Goal: Task Accomplishment & Management: Manage account settings

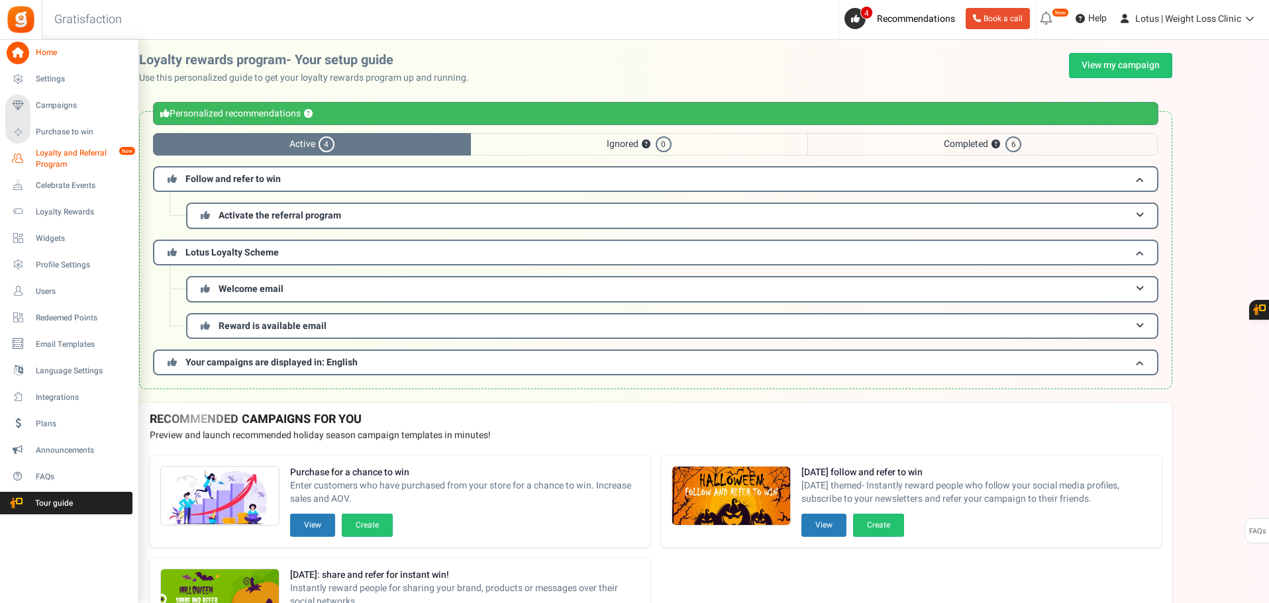
click at [64, 166] on span "Loyalty and Referral Program" at bounding box center [84, 159] width 97 height 23
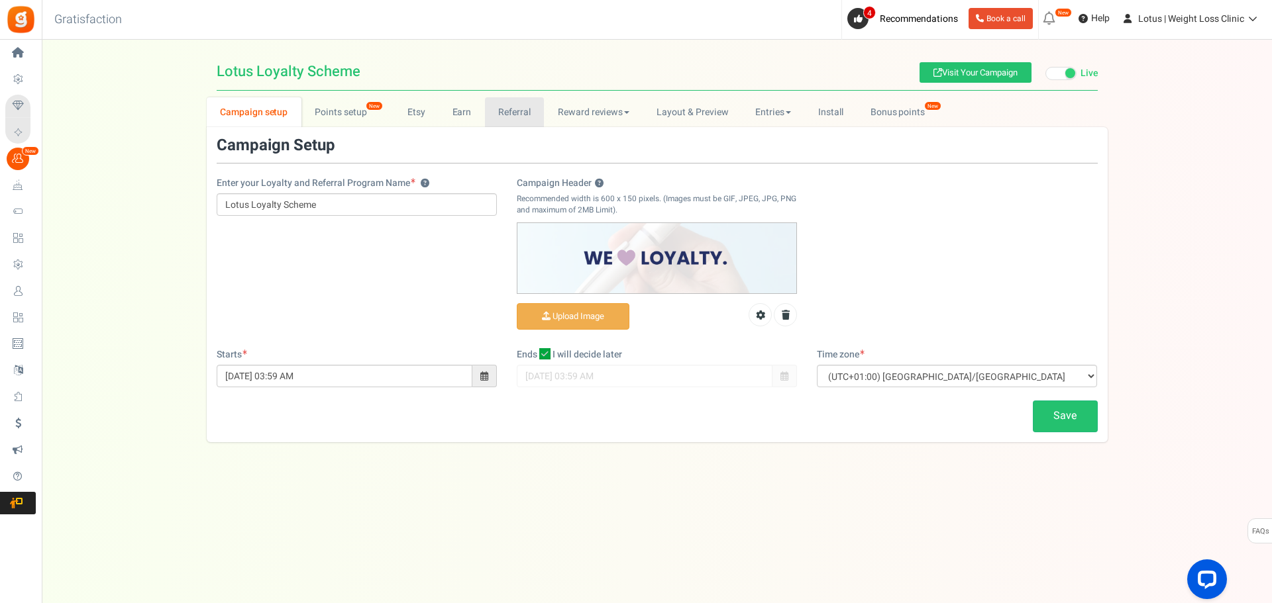
click at [509, 115] on link "Referral" at bounding box center [515, 112] width 60 height 30
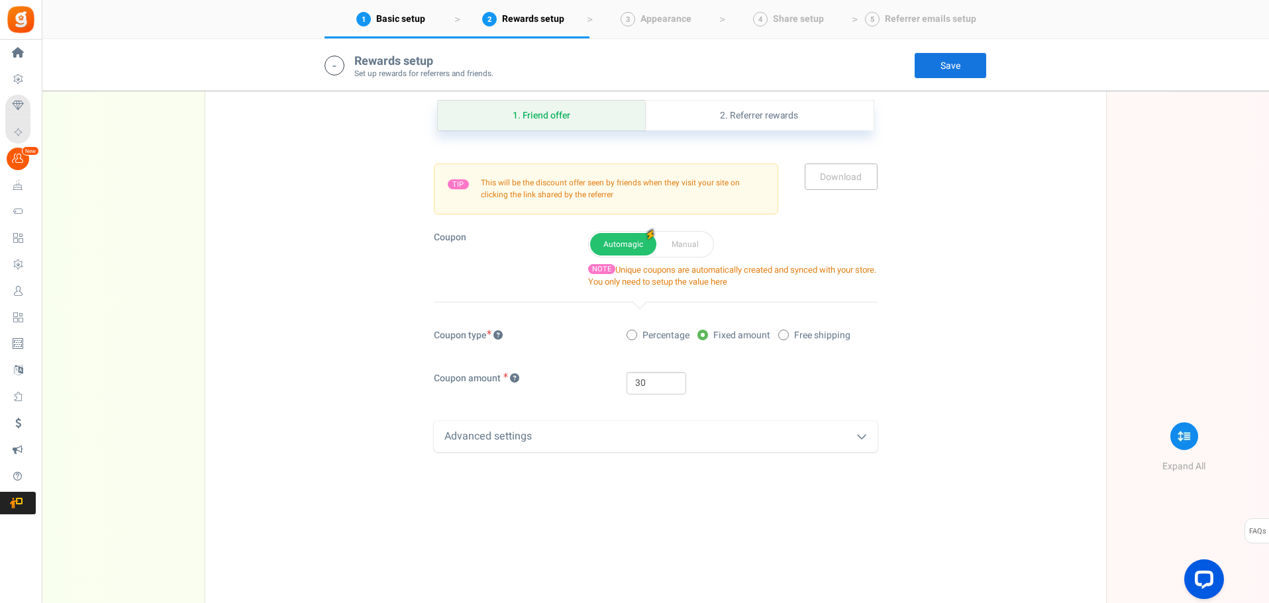
scroll to position [464, 0]
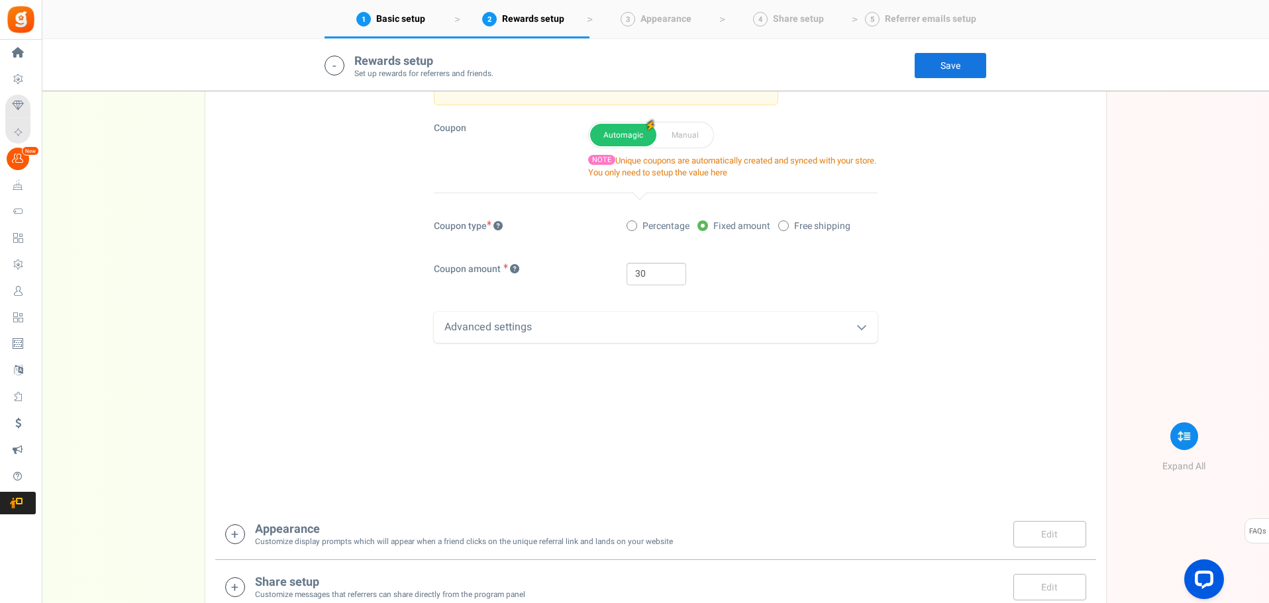
click at [762, 318] on div "Advanced settings" at bounding box center [656, 327] width 444 height 31
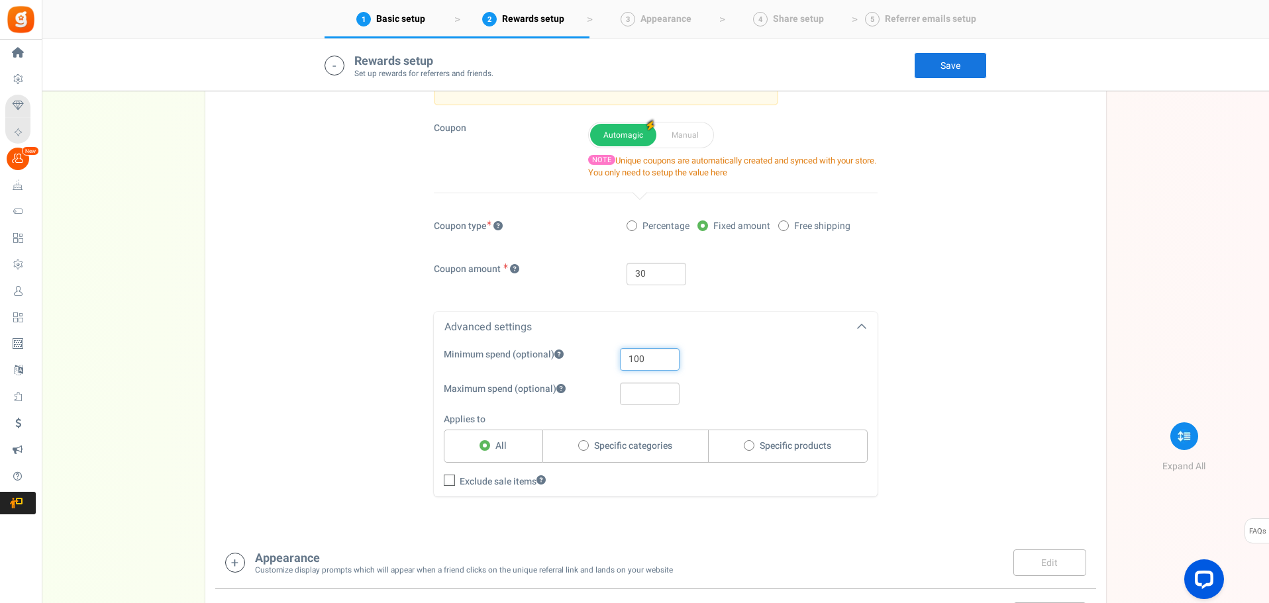
drag, startPoint x: 655, startPoint y: 358, endPoint x: 546, endPoint y: 370, distance: 109.2
click at [518, 374] on div "Minimum spend (optional) 100 Maximum spend (optional) Applies to All Specific c…" at bounding box center [656, 418] width 444 height 140
type input "50"
click at [984, 388] on div "1. Friend offer Paused! Coupons over. Upload now! 2. Referrer rewards Paused! C…" at bounding box center [655, 244] width 881 height 572
drag, startPoint x: 940, startPoint y: 67, endPoint x: 921, endPoint y: 85, distance: 26.7
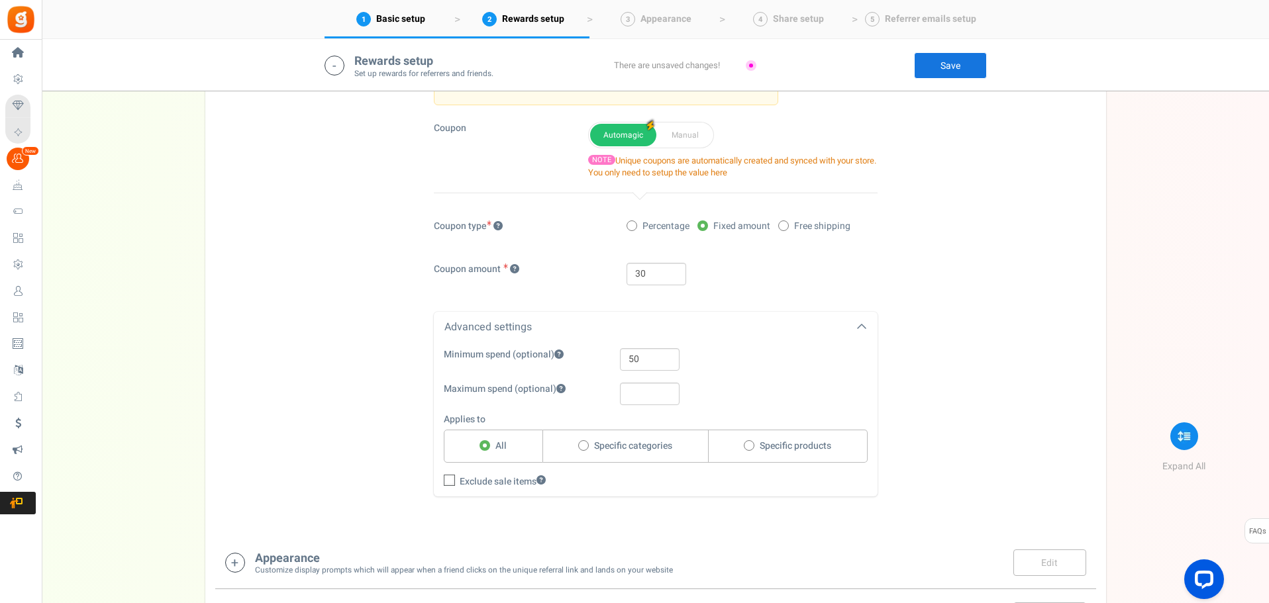
click at [940, 66] on link "Save" at bounding box center [950, 65] width 73 height 26
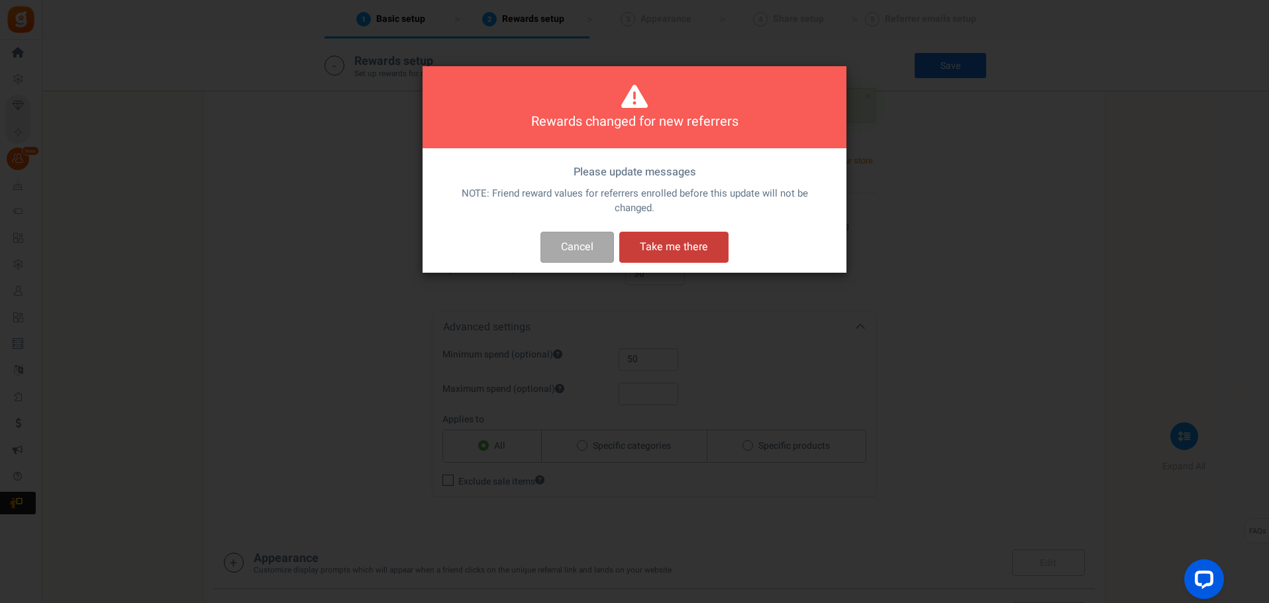
drag, startPoint x: 660, startPoint y: 247, endPoint x: 660, endPoint y: 240, distance: 7.3
click at [660, 247] on button "Take me there" at bounding box center [673, 247] width 109 height 31
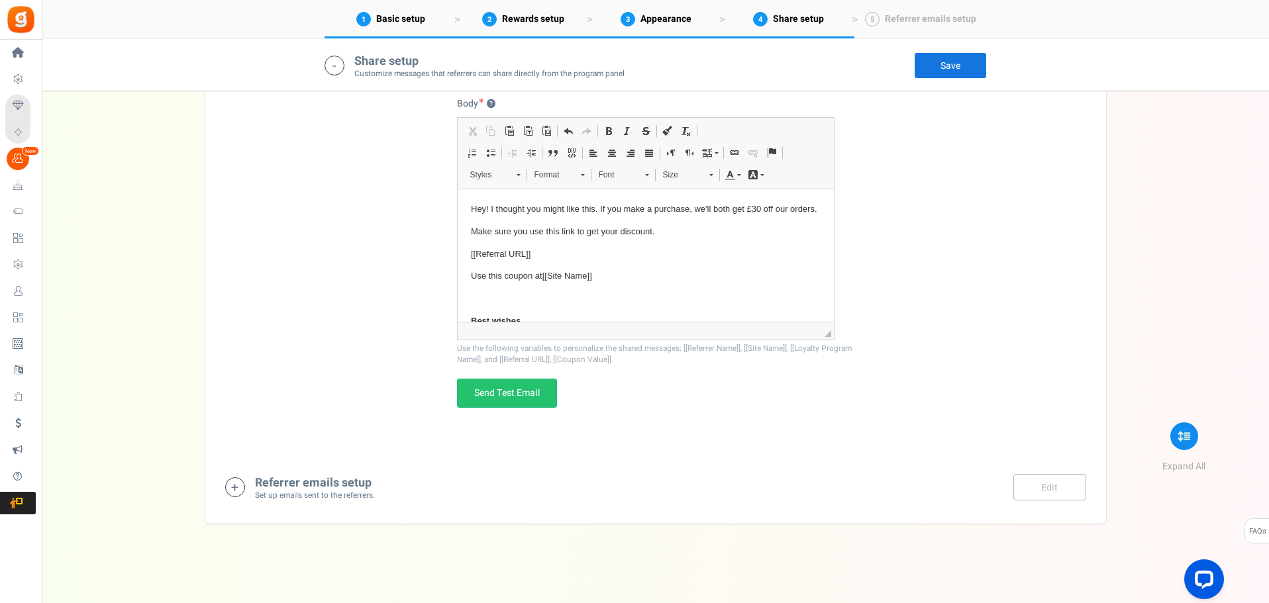
scroll to position [1266, 0]
click at [319, 495] on small "Set up emails sent to the referrers." at bounding box center [315, 495] width 120 height 11
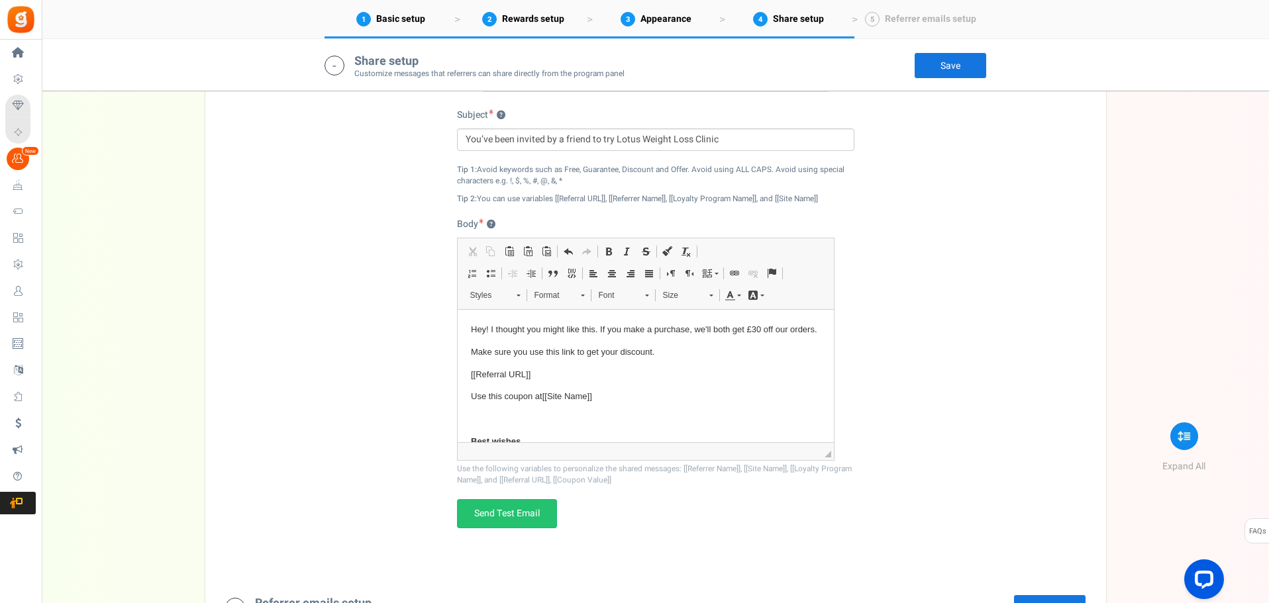
scroll to position [1243, 0]
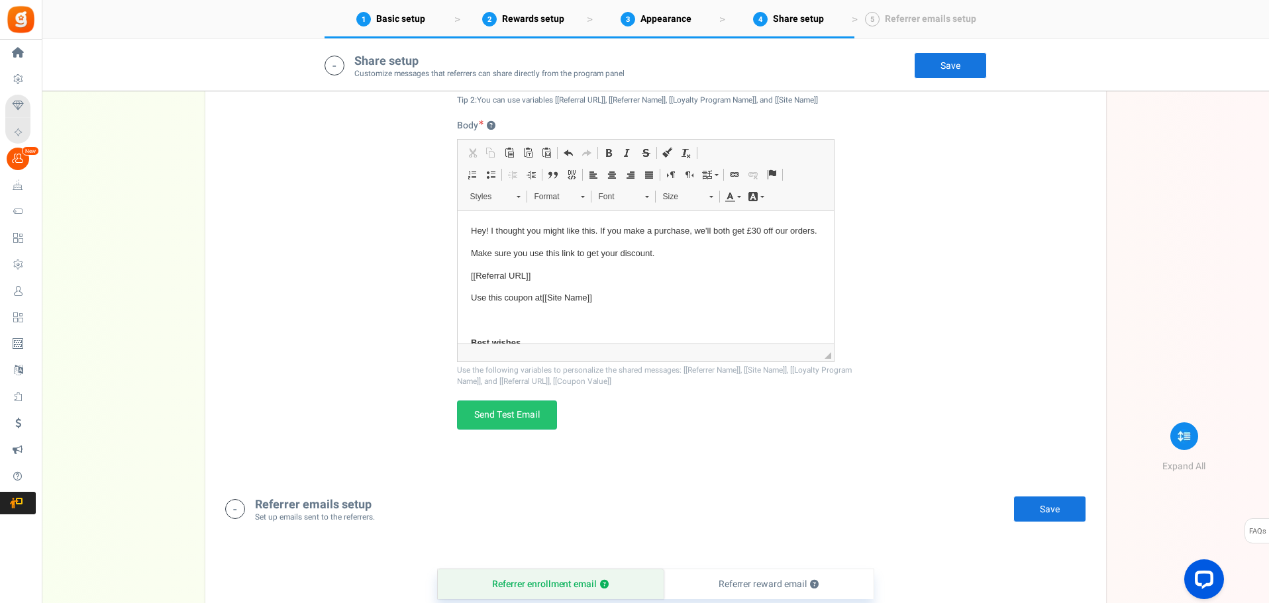
drag, startPoint x: 1040, startPoint y: 516, endPoint x: 1027, endPoint y: 509, distance: 14.5
click at [1039, 515] on link "Save" at bounding box center [1049, 509] width 73 height 26
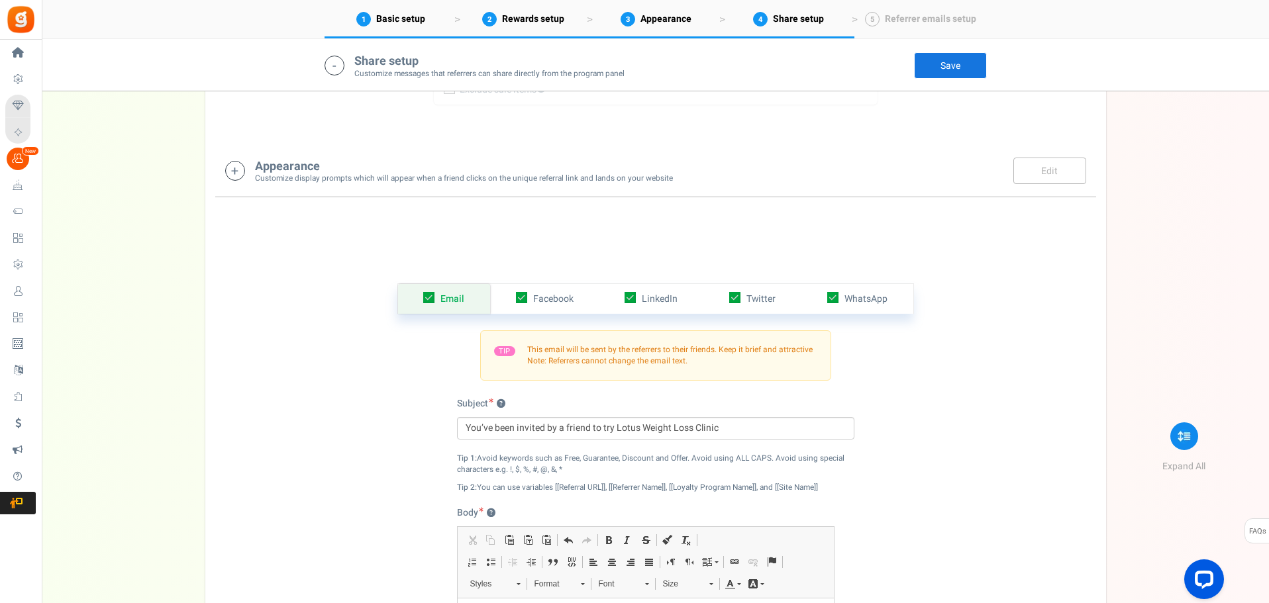
scroll to position [846, 0]
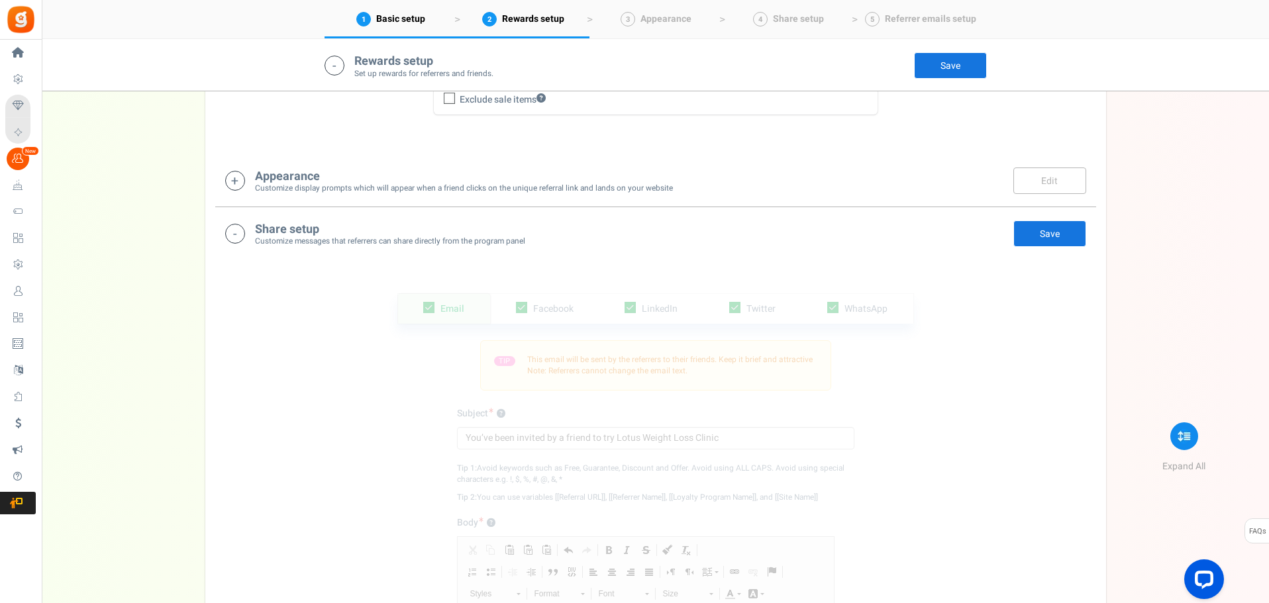
click at [949, 58] on link "Save" at bounding box center [950, 65] width 73 height 26
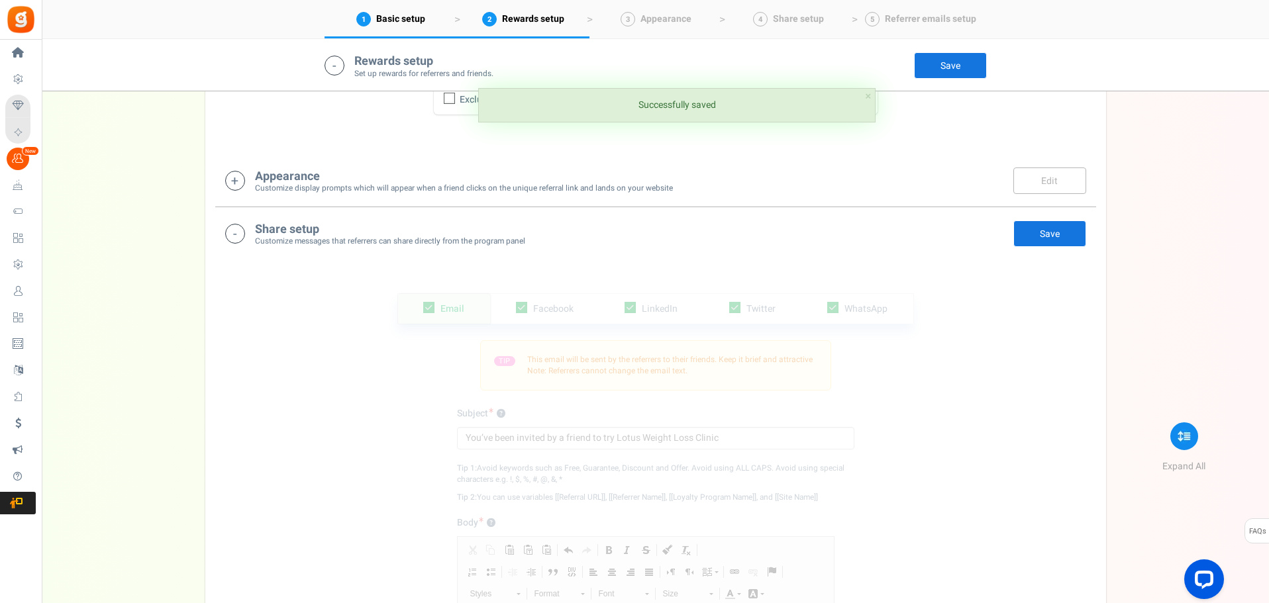
click at [1034, 235] on link "Save" at bounding box center [1049, 234] width 73 height 26
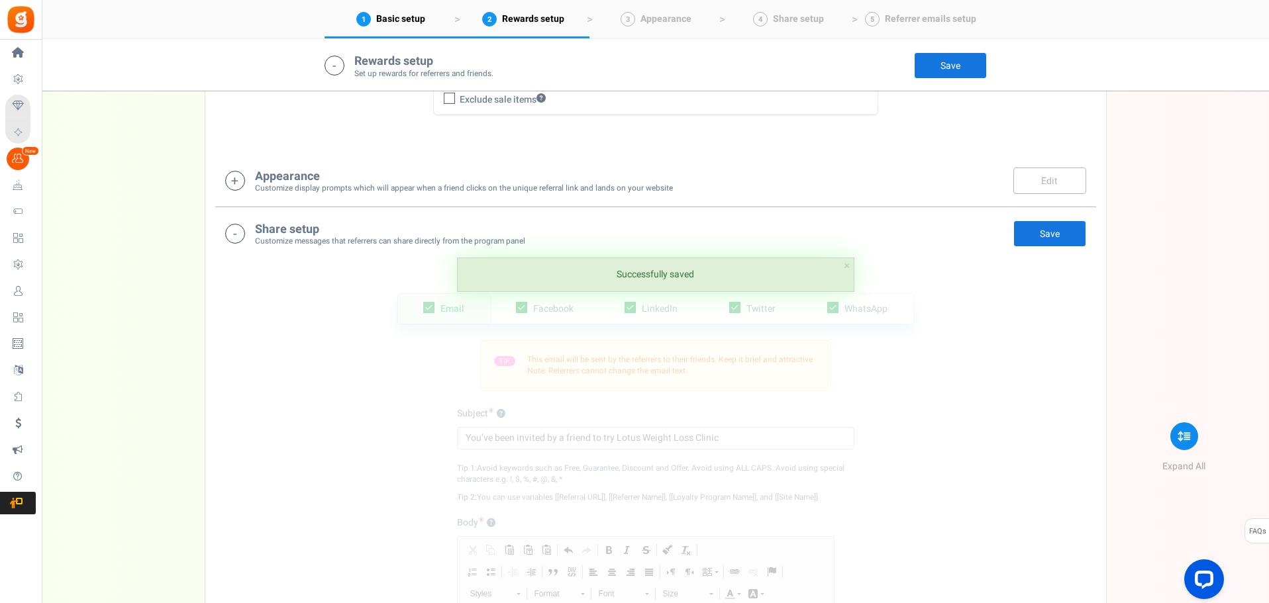
drag, startPoint x: 940, startPoint y: 70, endPoint x: 933, endPoint y: 74, distance: 8.6
click at [940, 68] on link "Save" at bounding box center [950, 65] width 73 height 26
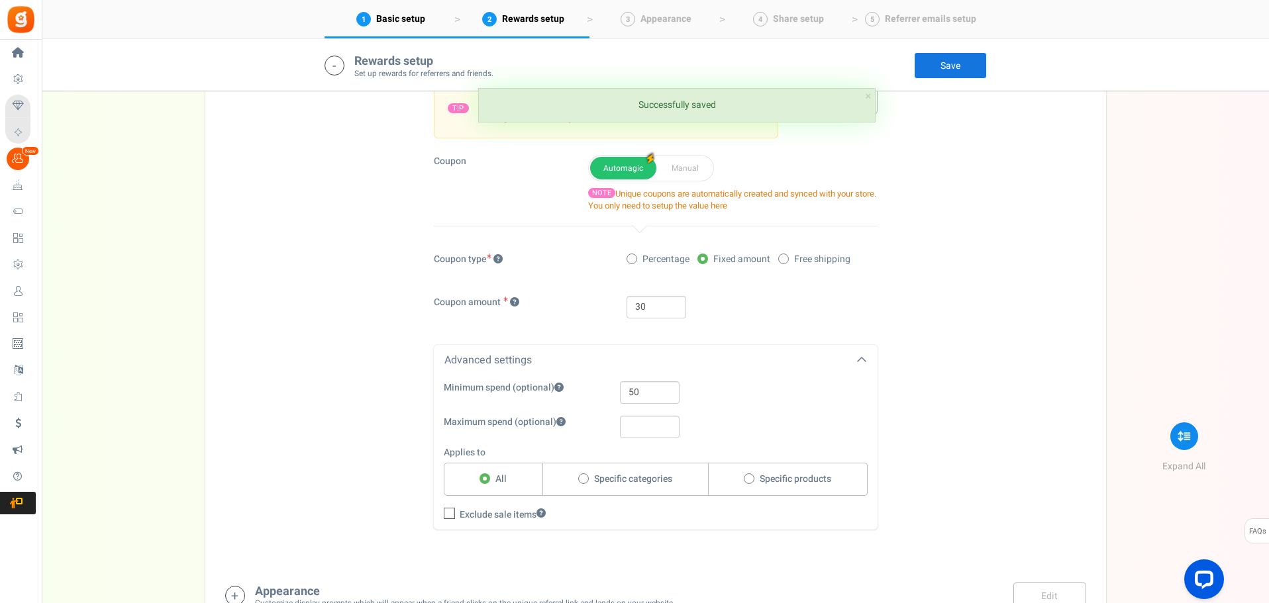
scroll to position [382, 0]
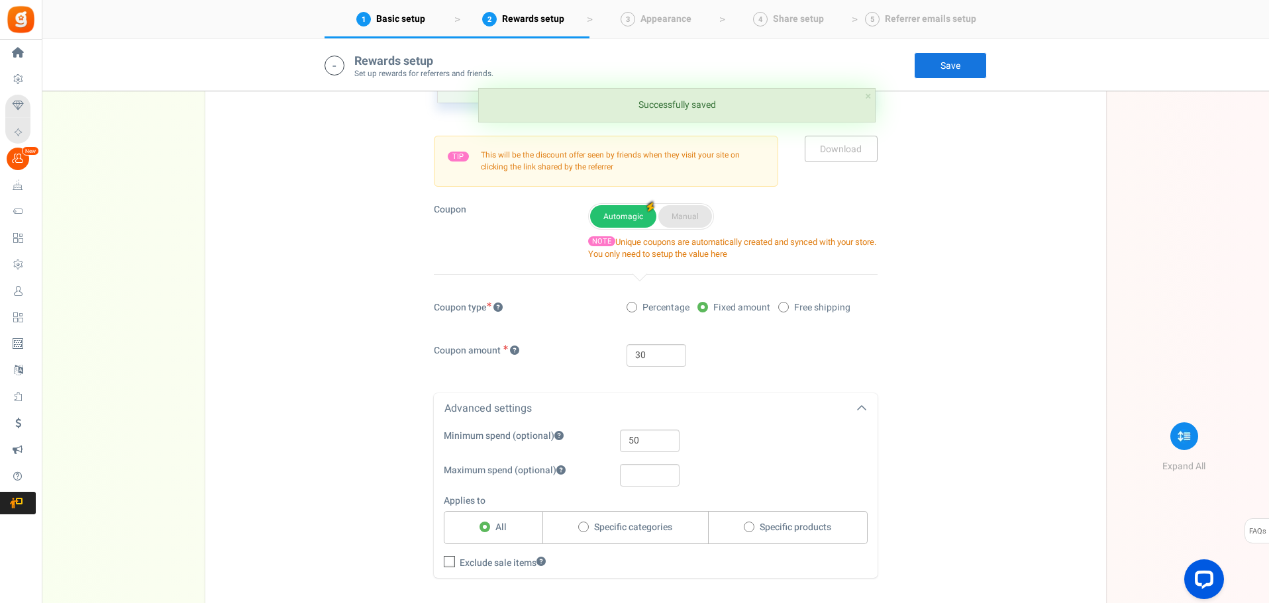
click at [667, 217] on button "Manual" at bounding box center [685, 216] width 54 height 23
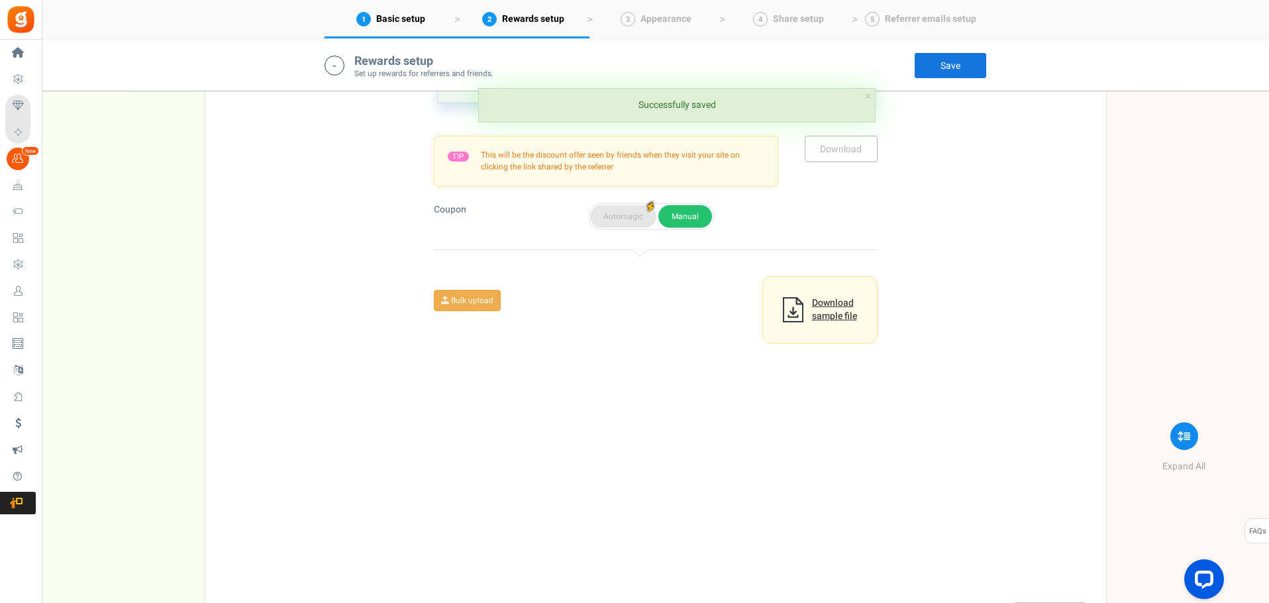
click at [607, 217] on button "Automagic" at bounding box center [623, 216] width 66 height 23
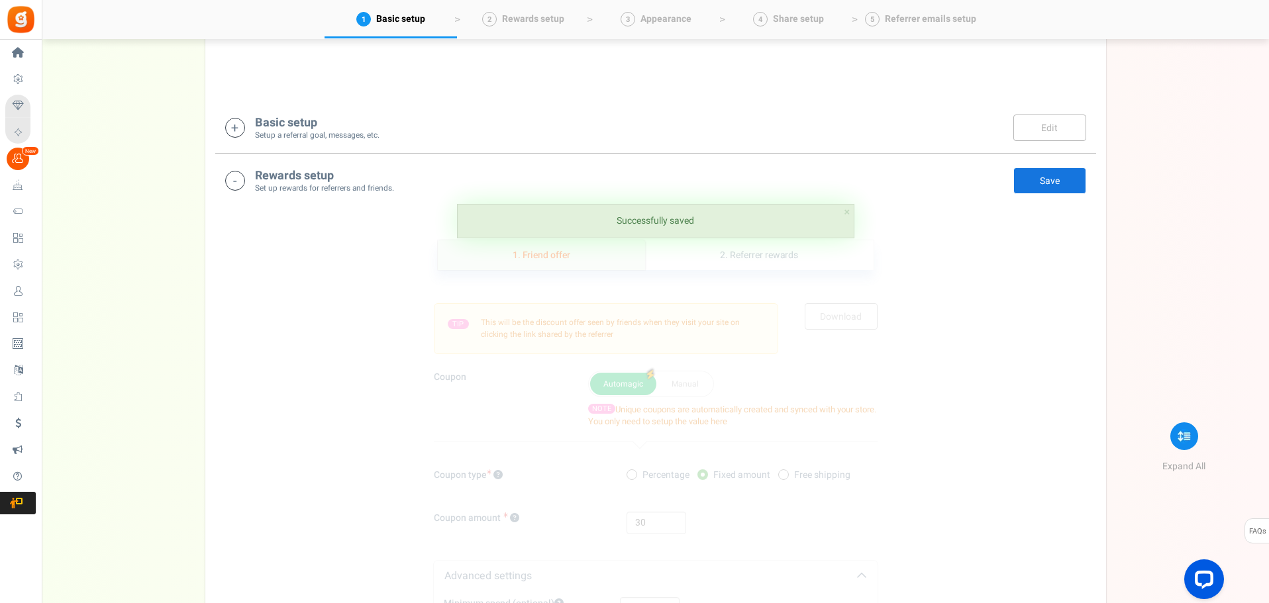
scroll to position [117, 0]
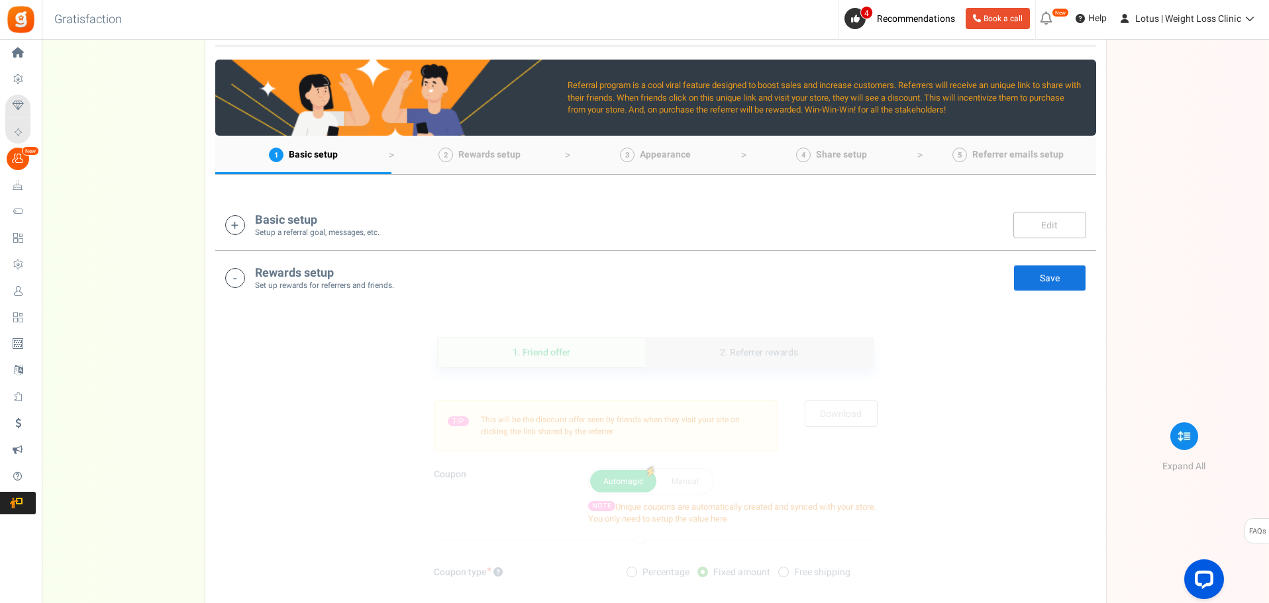
click at [764, 362] on link "2. Referrer rewards" at bounding box center [759, 353] width 228 height 30
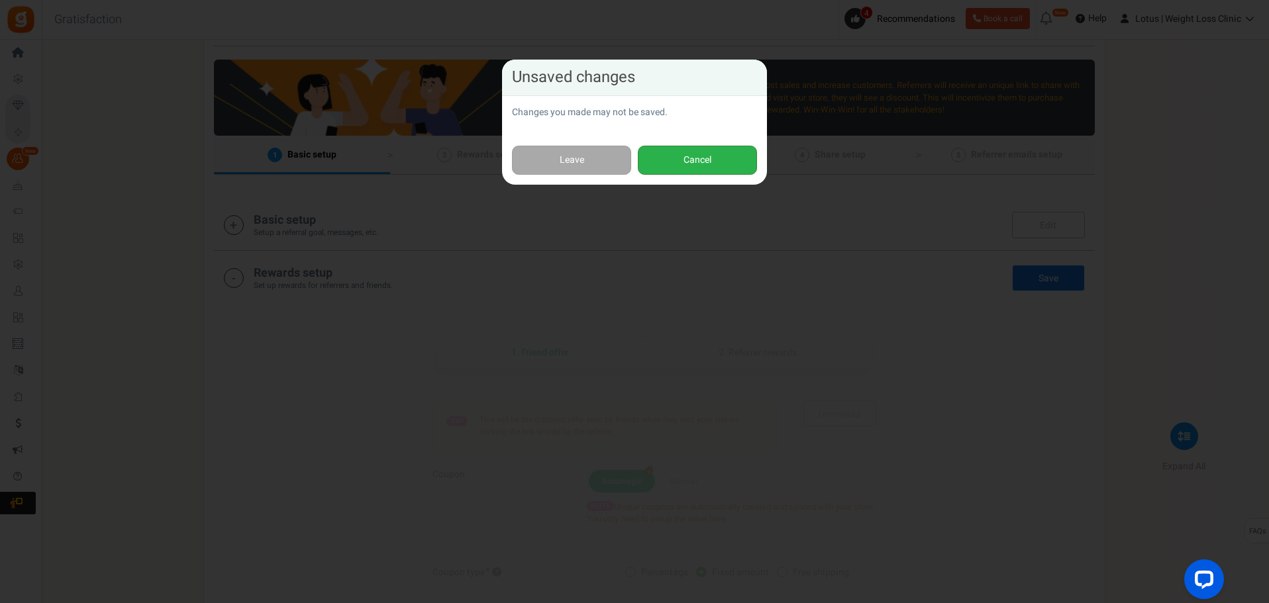
click at [683, 163] on button "Cancel" at bounding box center [697, 161] width 119 height 30
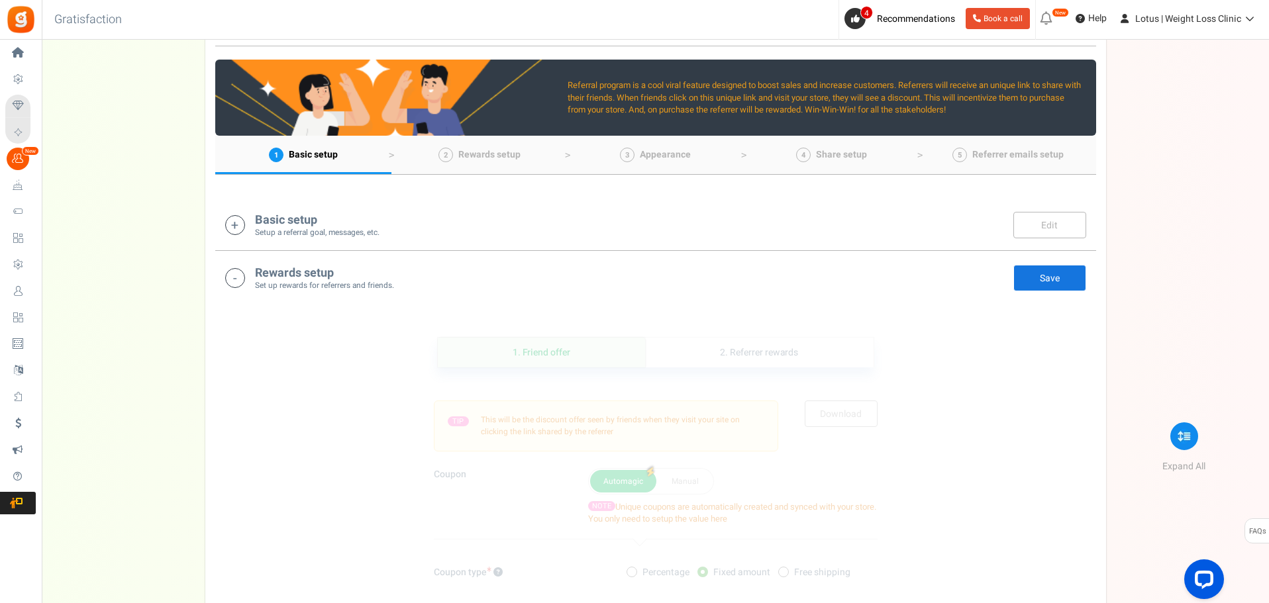
click at [1051, 275] on link "Save" at bounding box center [1049, 278] width 73 height 26
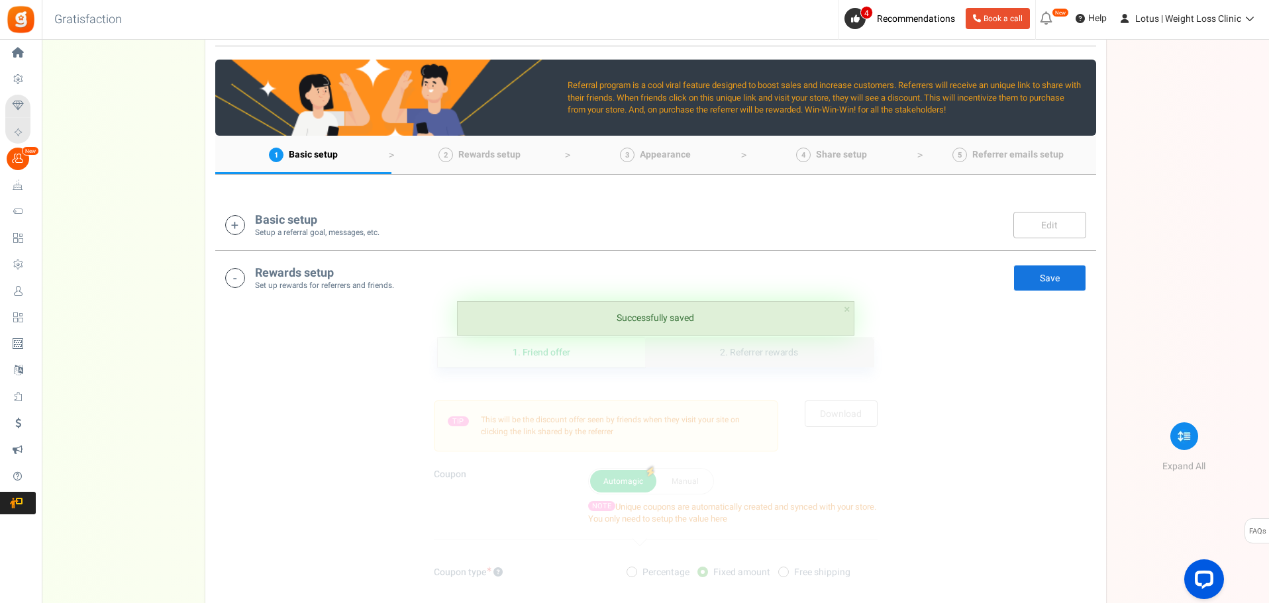
click at [727, 346] on link "2. Referrer rewards" at bounding box center [759, 353] width 228 height 30
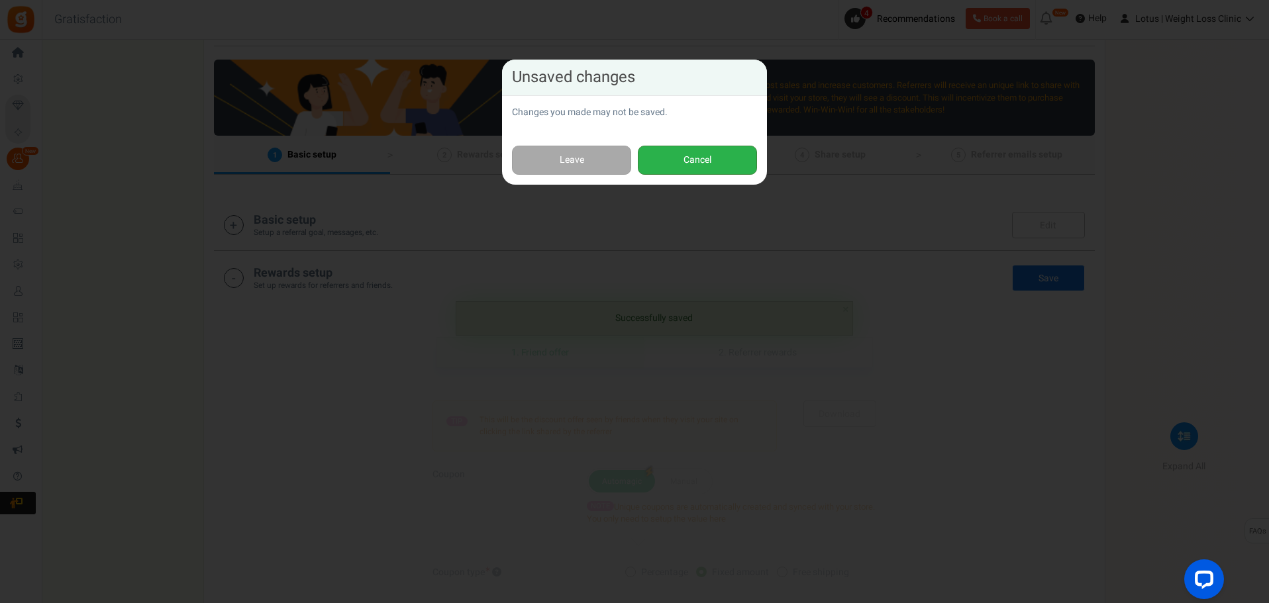
click at [680, 167] on button "Cancel" at bounding box center [697, 161] width 119 height 30
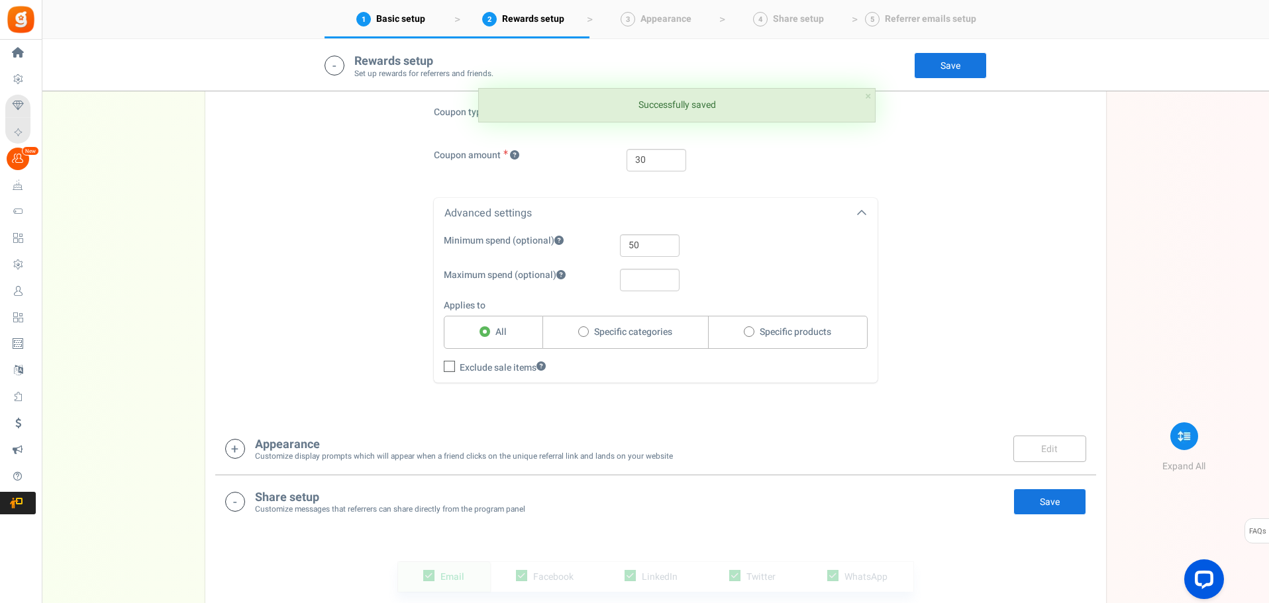
scroll to position [581, 0]
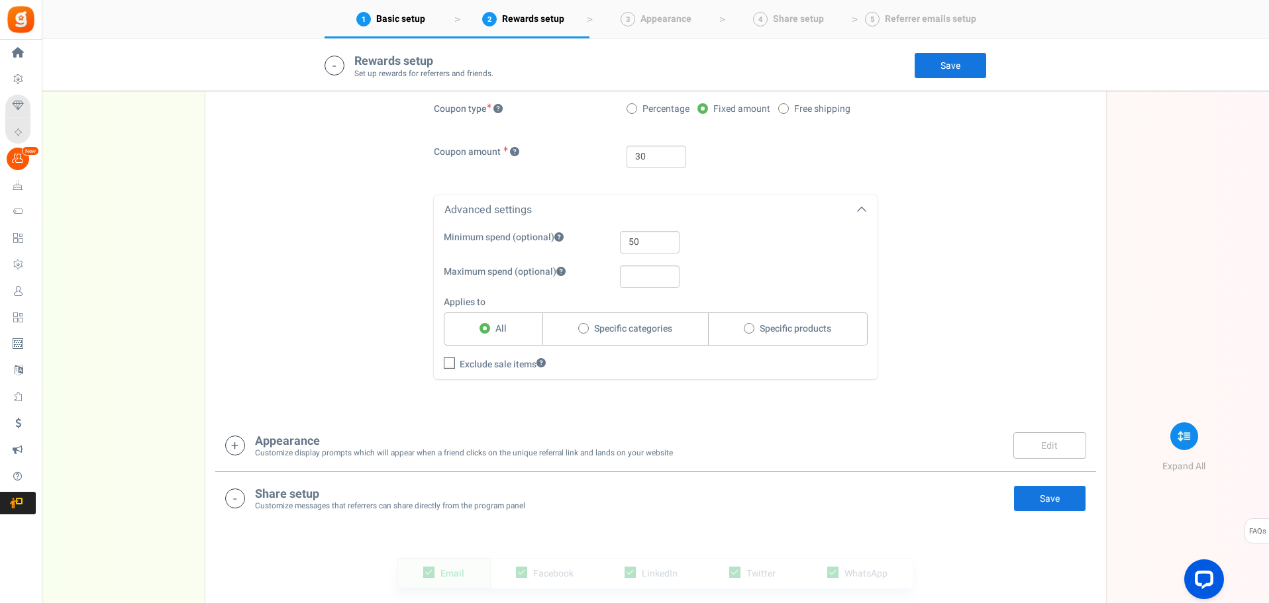
drag, startPoint x: 1028, startPoint y: 497, endPoint x: 999, endPoint y: 484, distance: 31.7
click at [1026, 497] on link "Save" at bounding box center [1049, 499] width 73 height 26
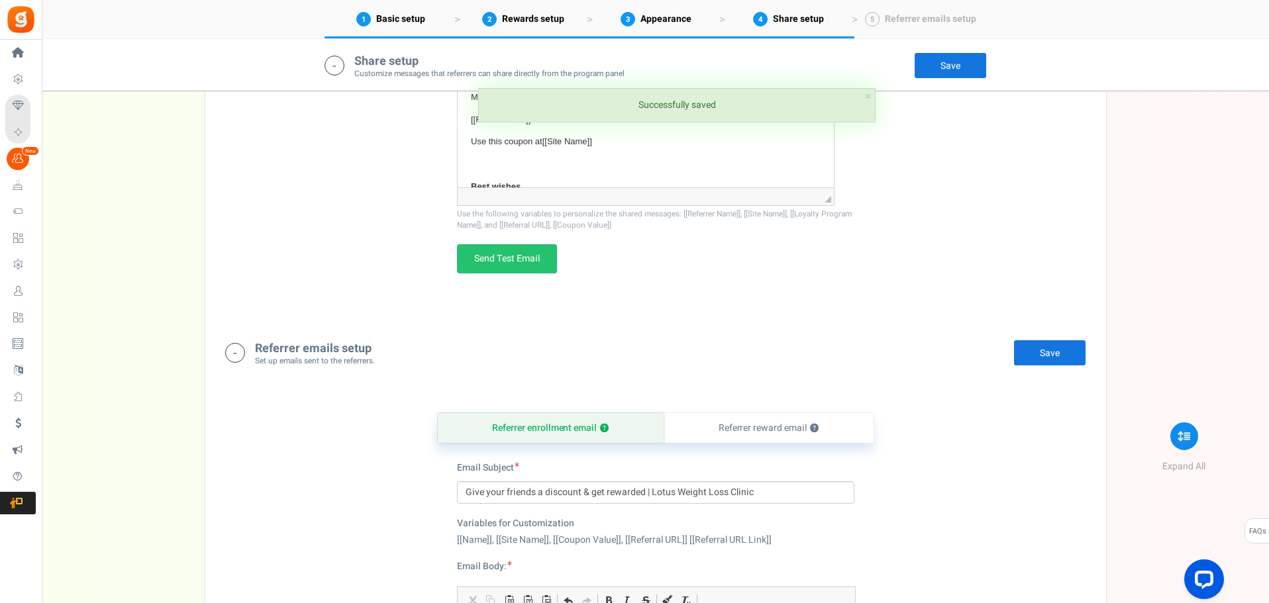
scroll to position [1575, 0]
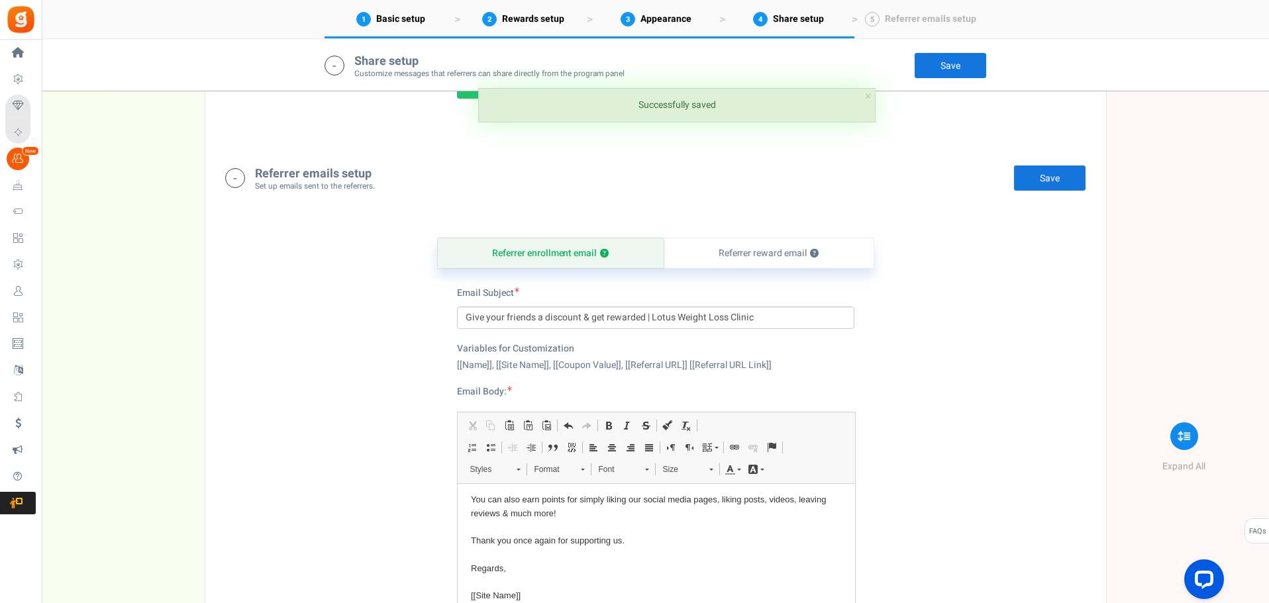
click at [1029, 178] on link "Save" at bounding box center [1049, 178] width 73 height 26
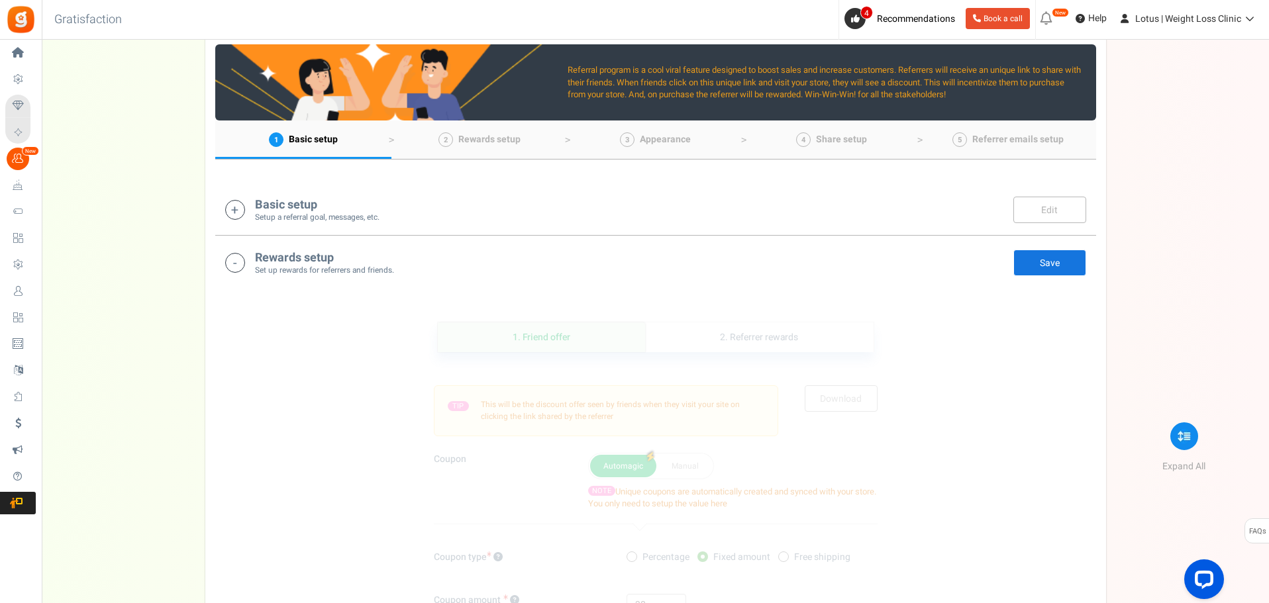
scroll to position [0, 0]
click at [759, 344] on link "2. Referrer rewards" at bounding box center [759, 338] width 228 height 30
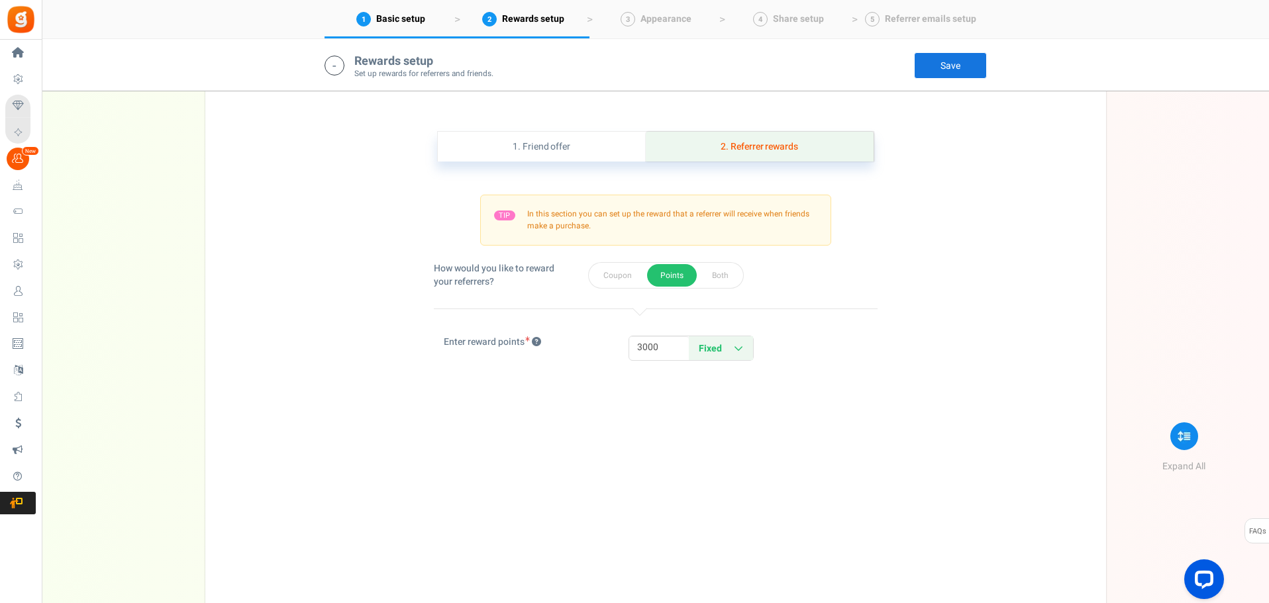
scroll to position [330, 0]
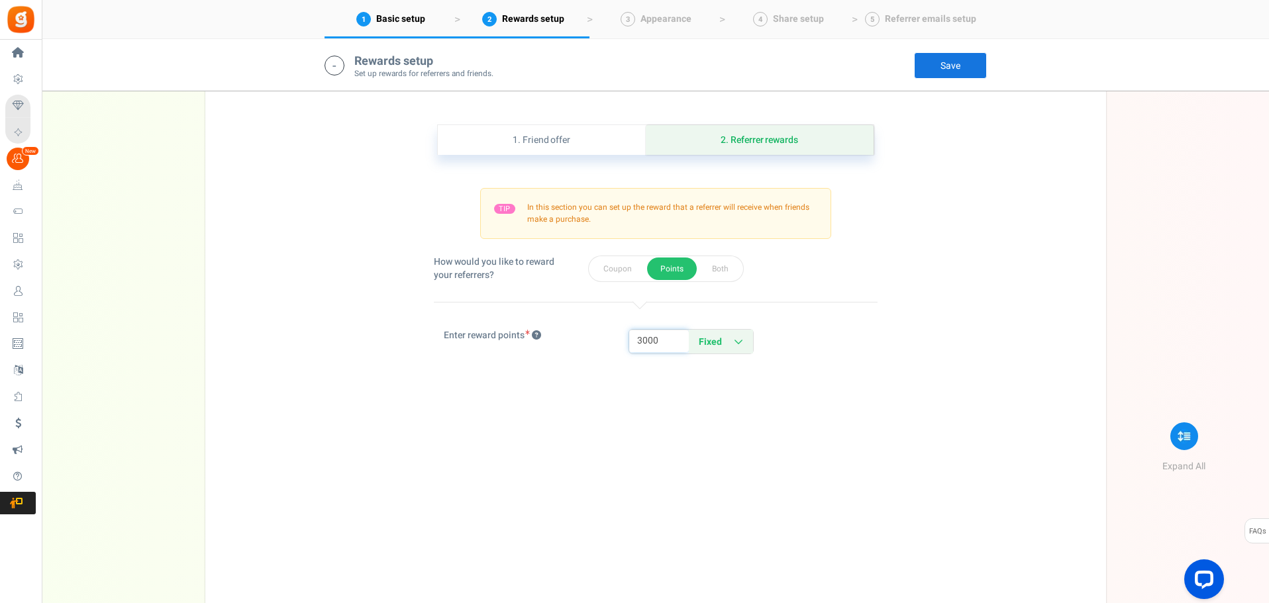
click at [662, 338] on input "3000" at bounding box center [659, 341] width 60 height 23
click at [860, 332] on div "10 3000 Fixed Percentage Fixed Percentage" at bounding box center [748, 341] width 239 height 25
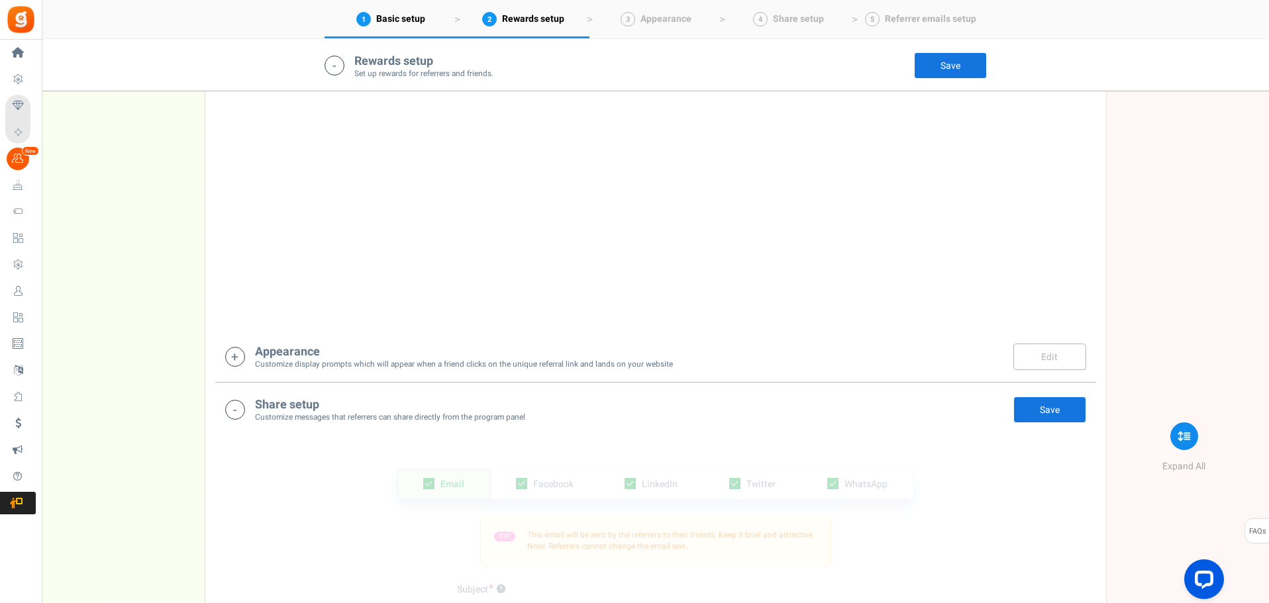
scroll to position [396, 0]
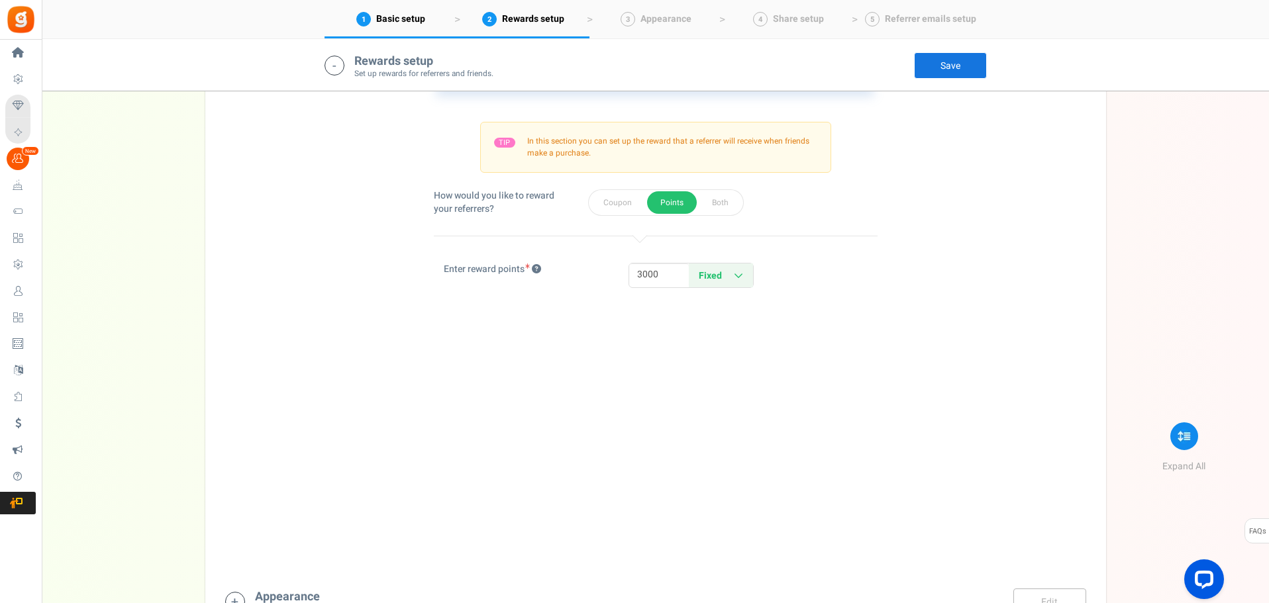
click at [949, 67] on link "Save" at bounding box center [950, 65] width 73 height 26
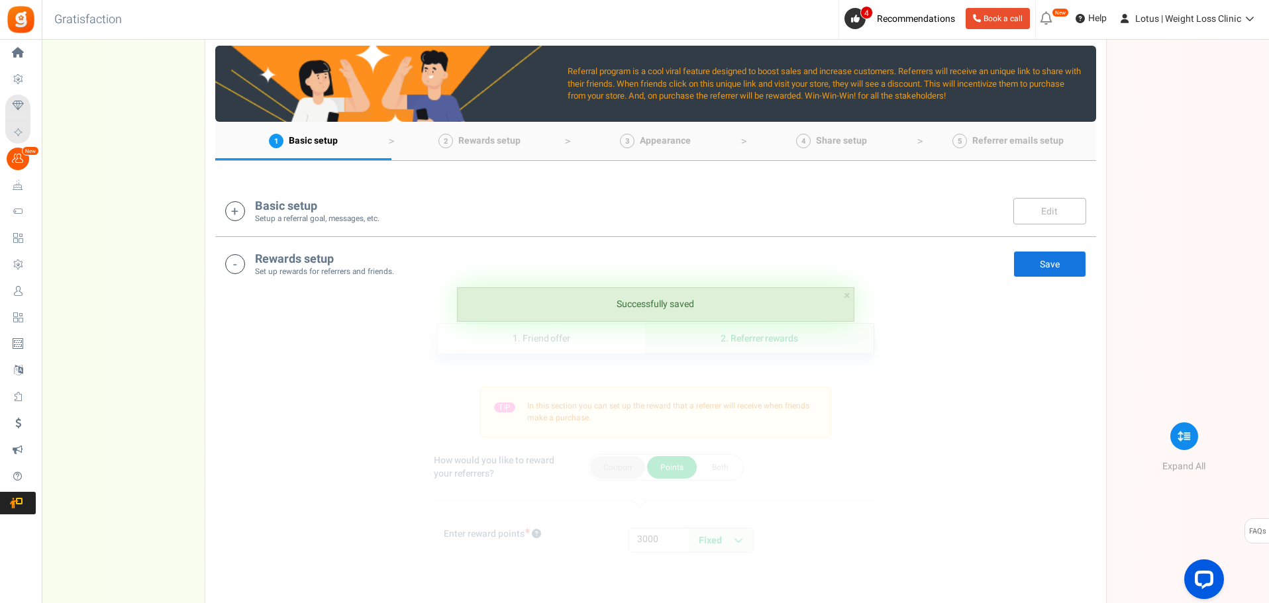
click at [611, 468] on button "Coupon" at bounding box center [617, 467] width 55 height 23
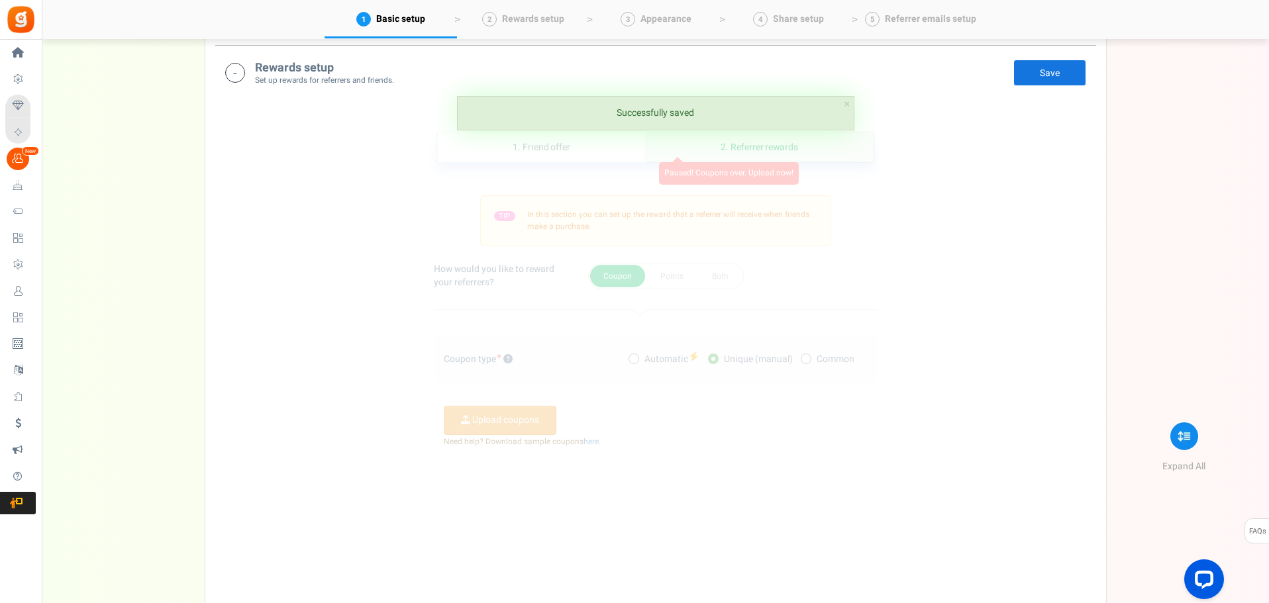
scroll to position [330, 0]
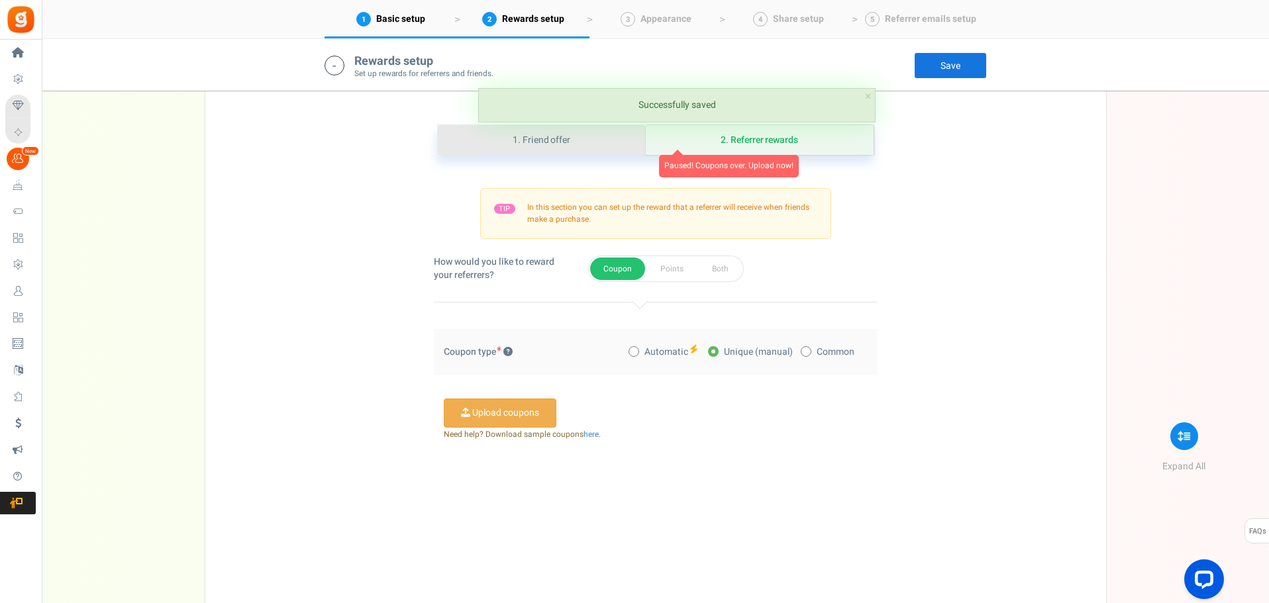
click at [570, 150] on link "1. Friend offer" at bounding box center [542, 140] width 208 height 30
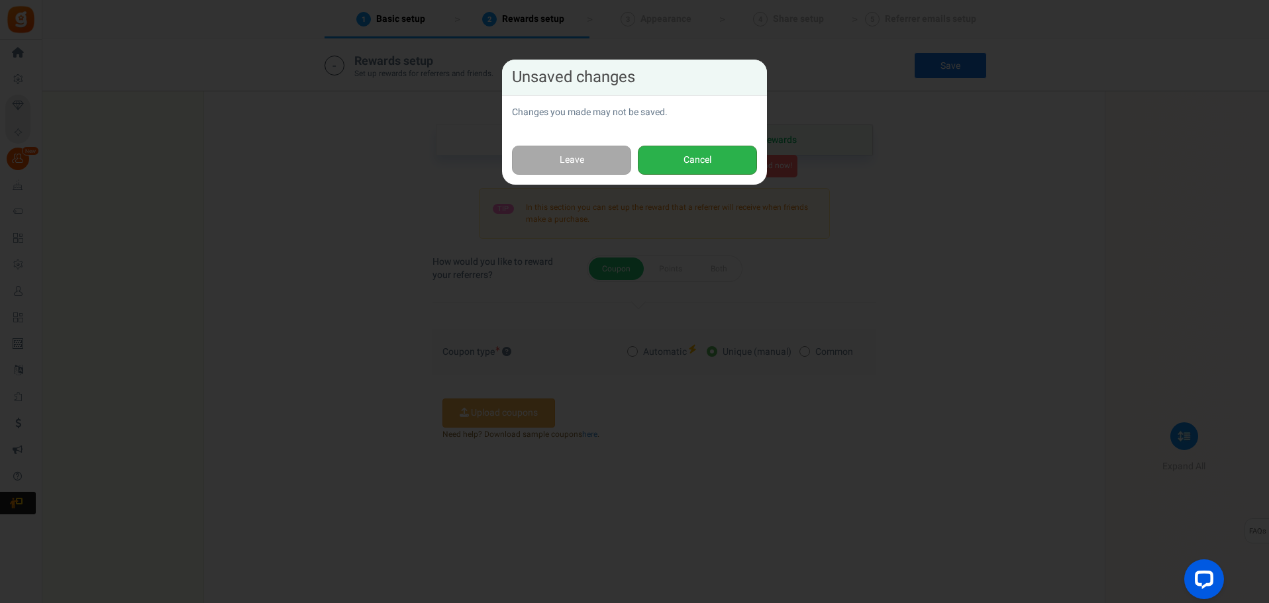
click at [690, 159] on button "Cancel" at bounding box center [697, 161] width 119 height 30
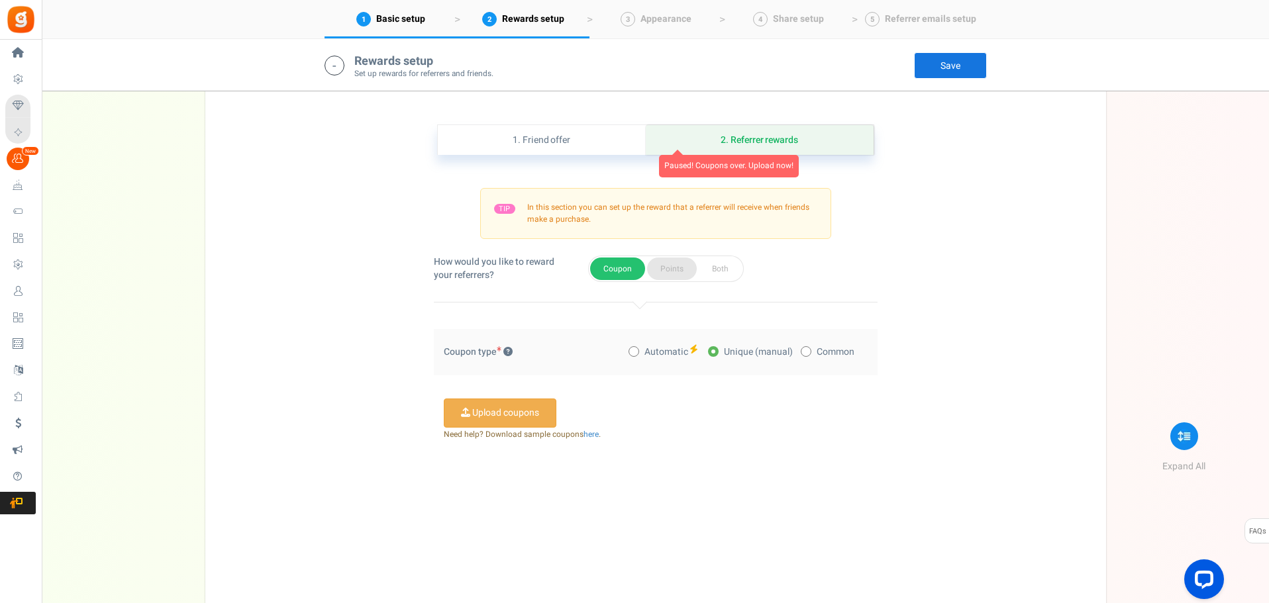
click at [665, 268] on button "Points" at bounding box center [672, 269] width 50 height 23
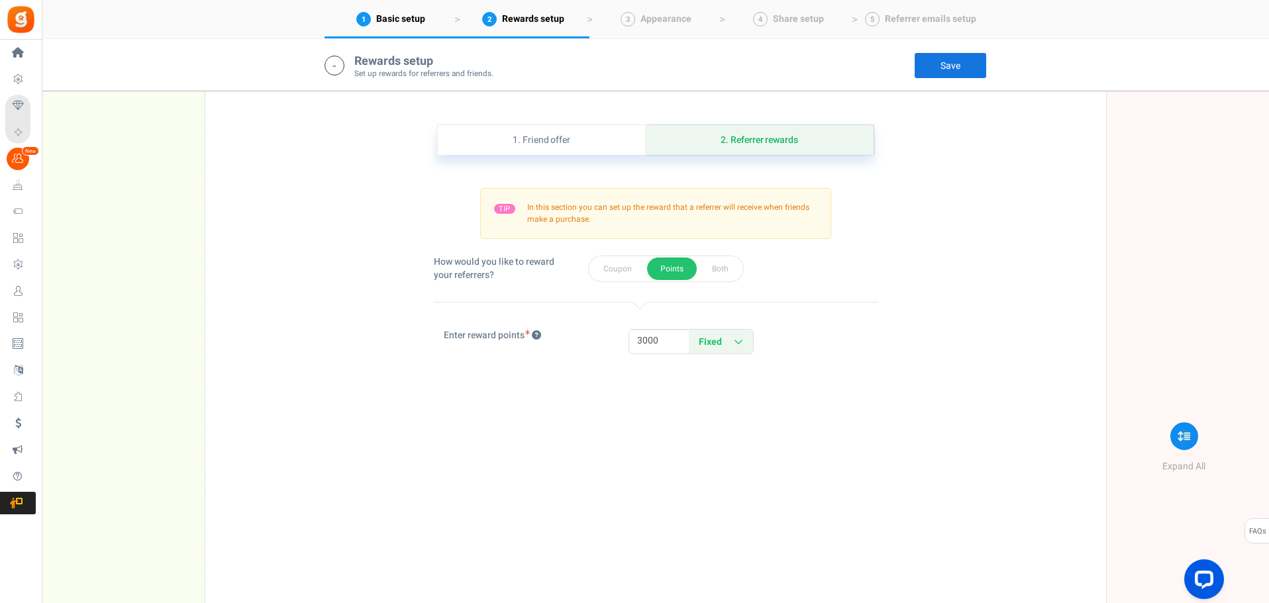
click at [839, 317] on div "TIP In this section you can set up the reward that a referrer will receive when…" at bounding box center [656, 261] width 444 height 212
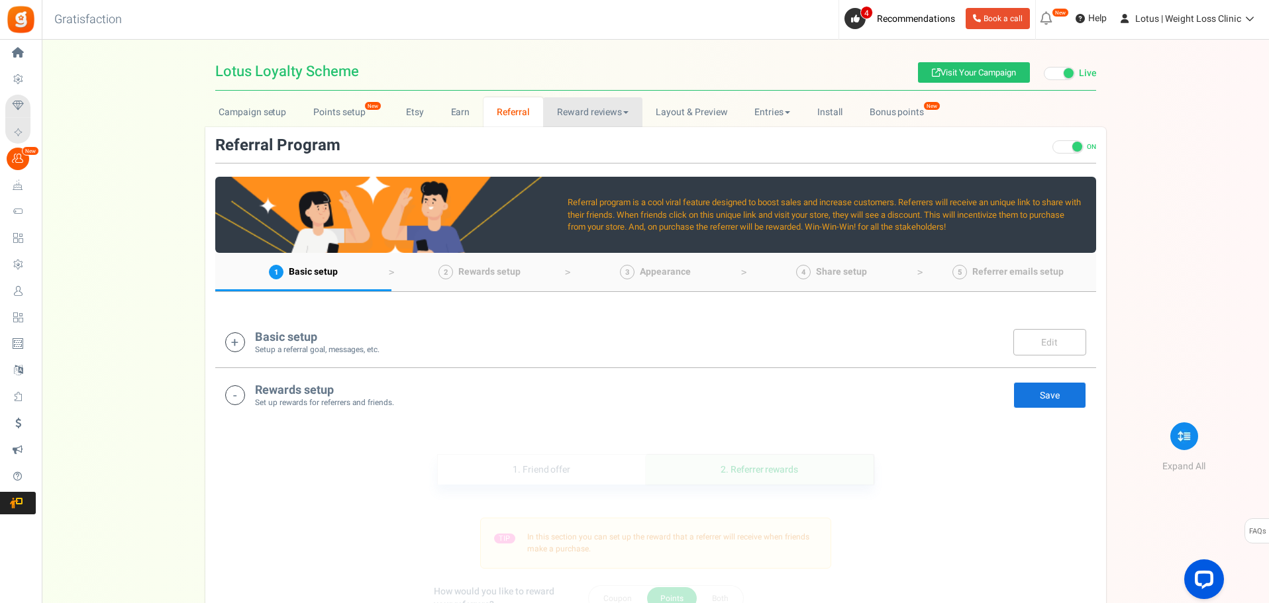
click at [569, 110] on link "Reward reviews" at bounding box center [592, 112] width 99 height 30
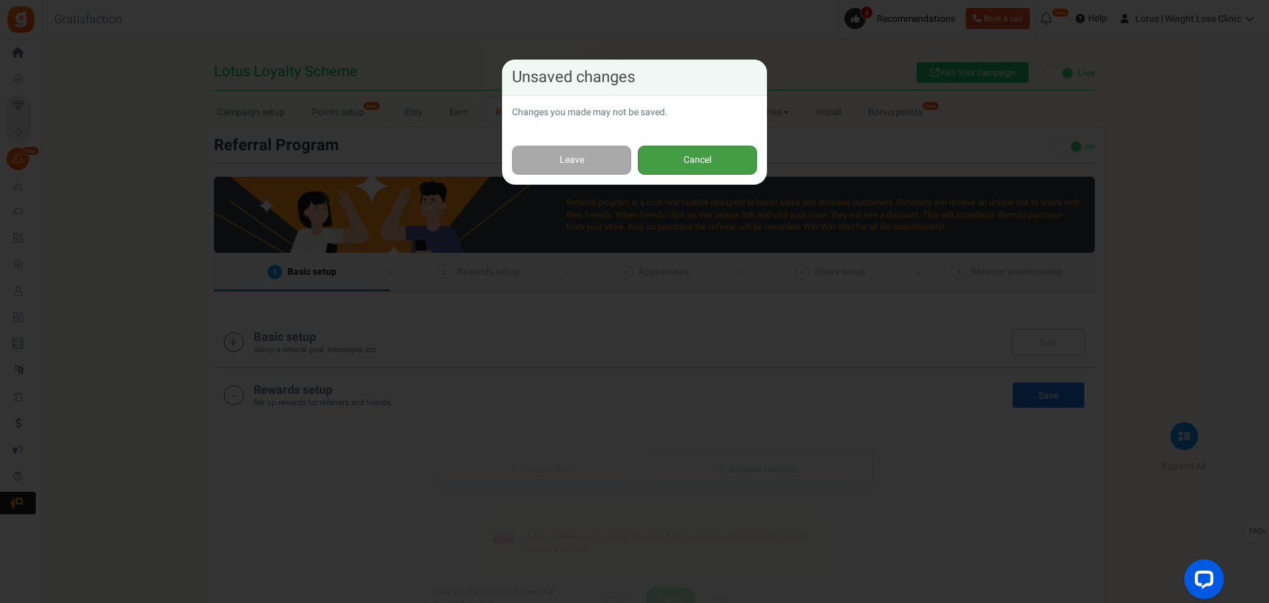
drag, startPoint x: 672, startPoint y: 166, endPoint x: 605, endPoint y: 163, distance: 67.0
click at [668, 167] on button "Cancel" at bounding box center [697, 161] width 119 height 30
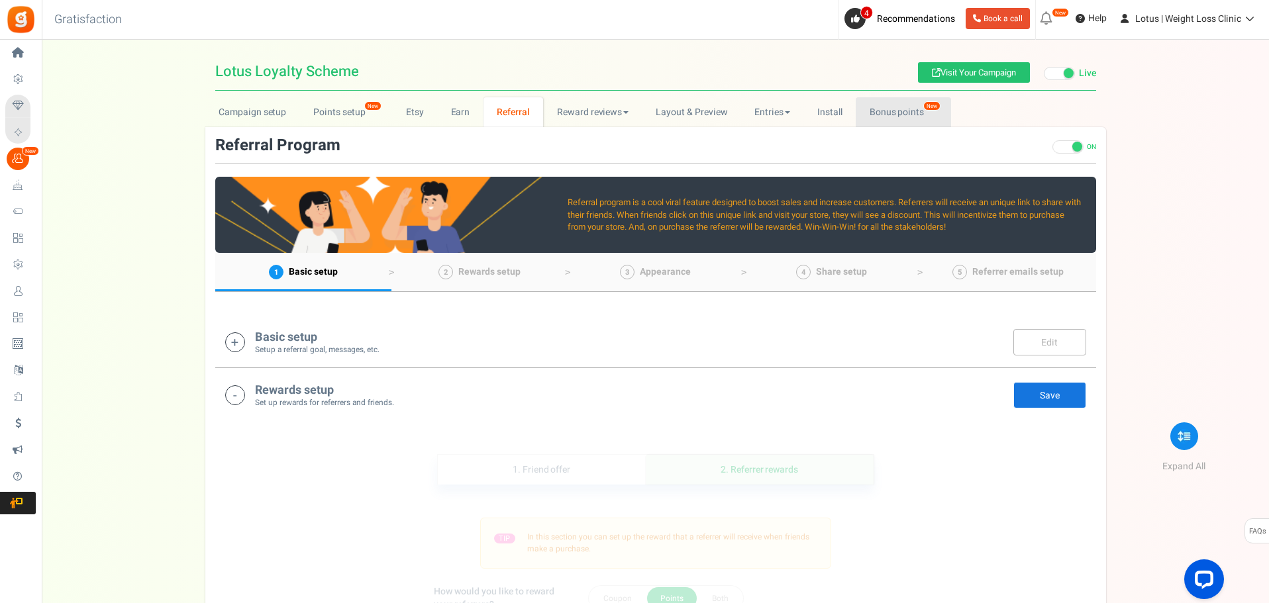
click at [923, 103] on em "New" at bounding box center [931, 105] width 17 height 9
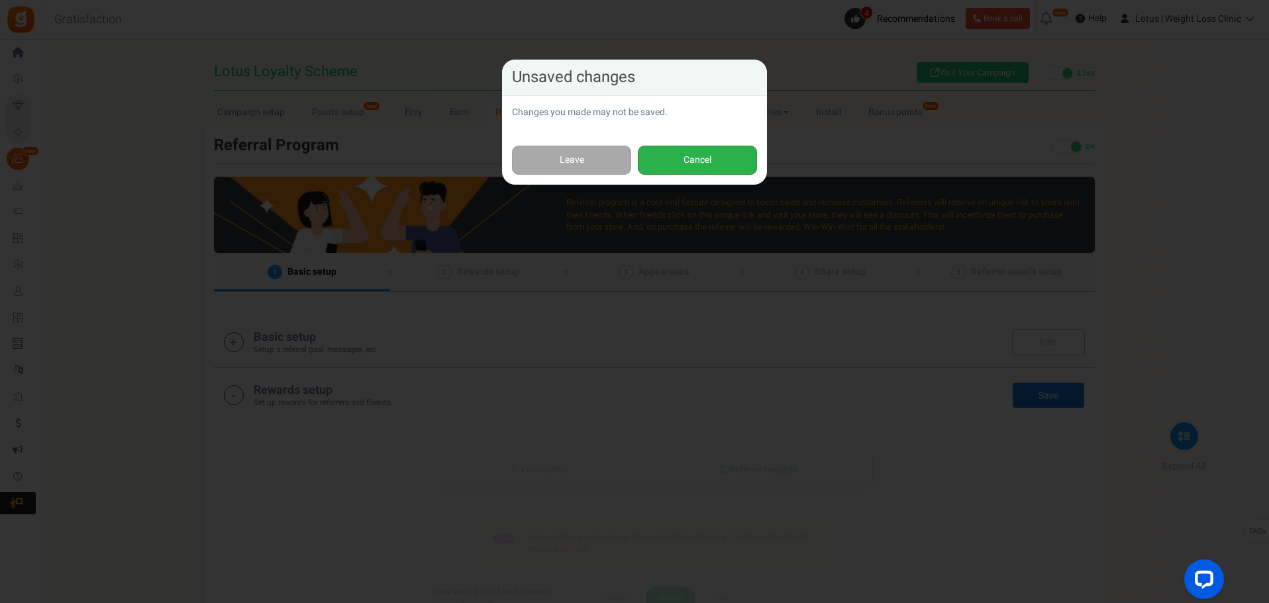
click at [673, 164] on button "Cancel" at bounding box center [697, 161] width 119 height 30
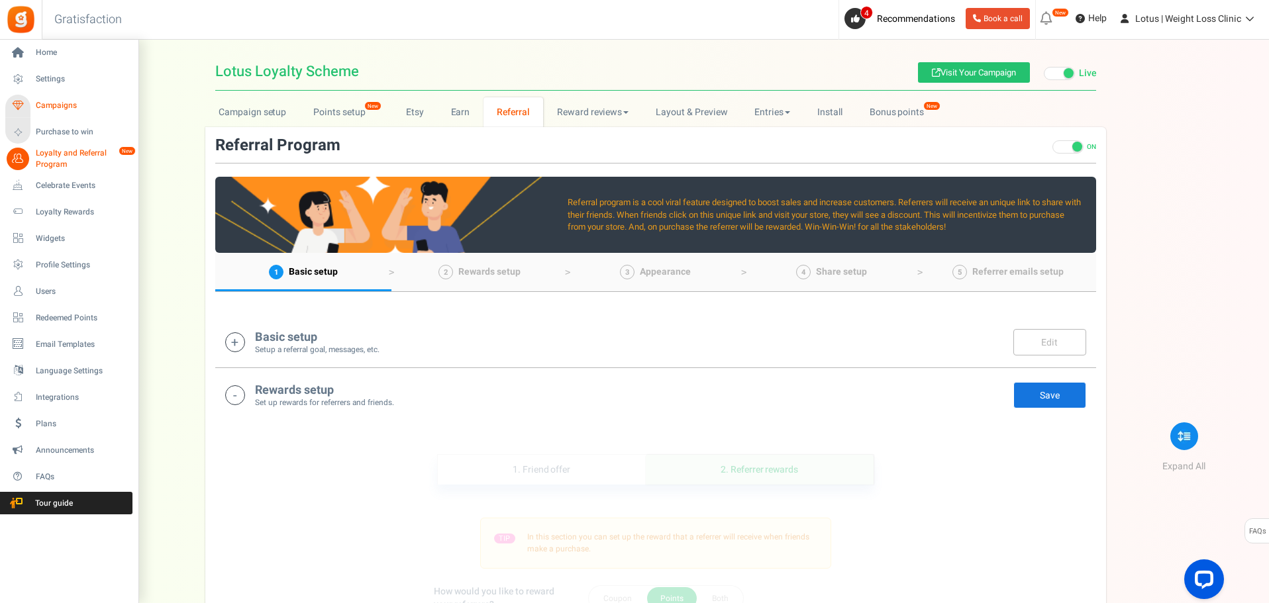
click at [60, 105] on span "Campaigns" at bounding box center [82, 105] width 93 height 11
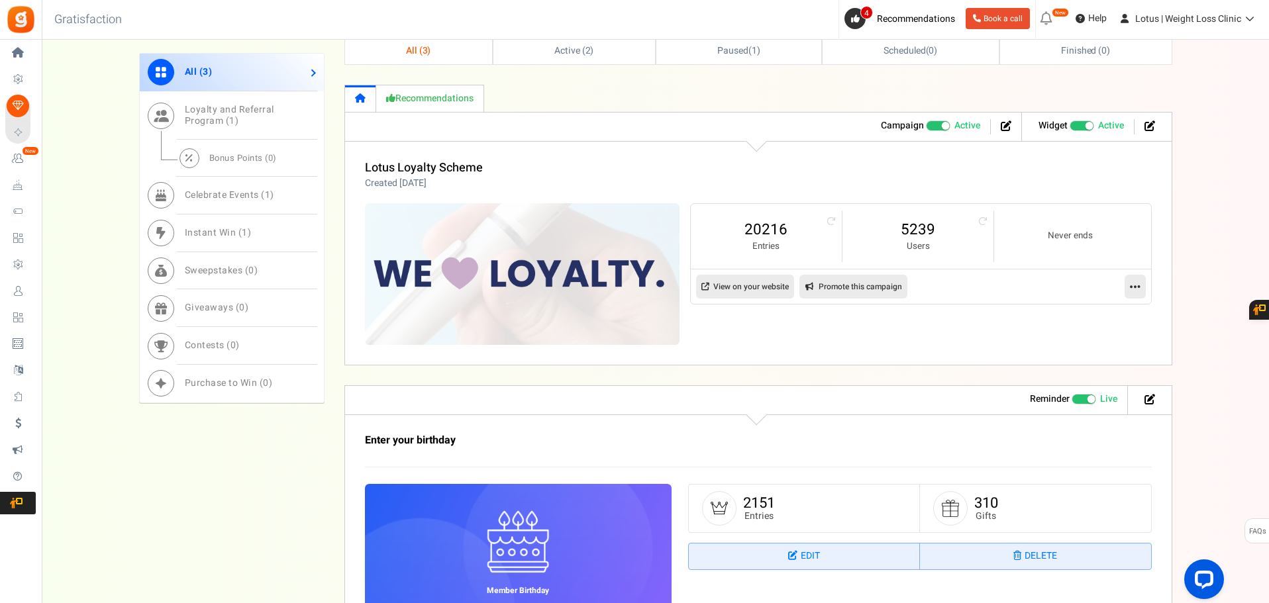
scroll to position [530, 0]
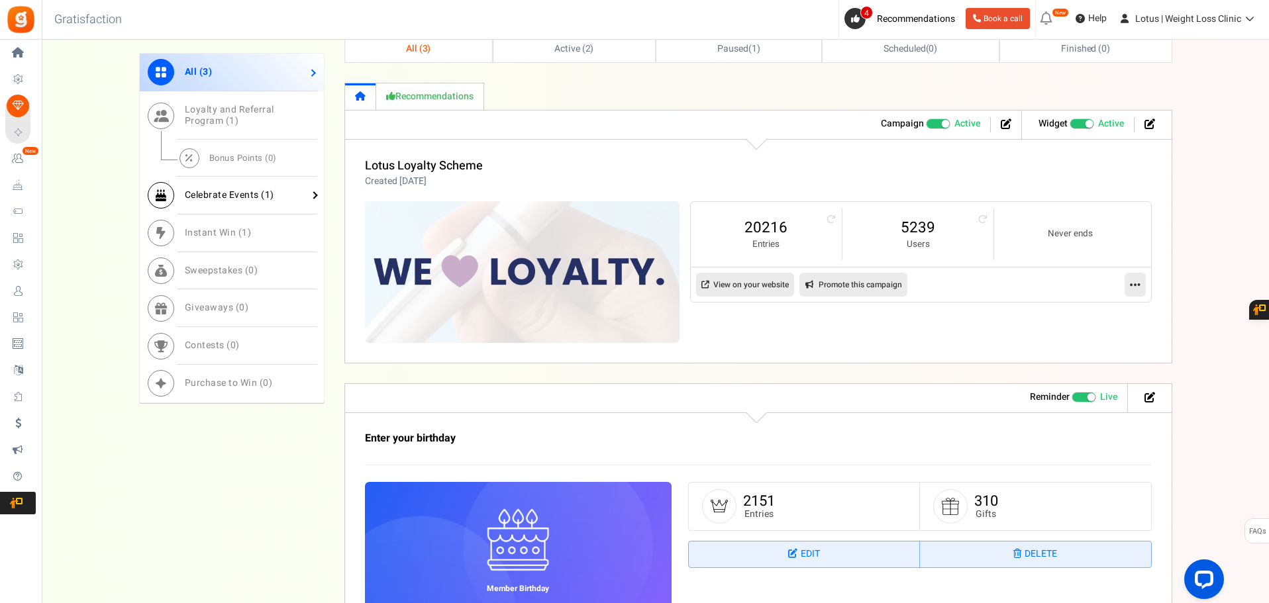
click at [248, 196] on span "Celebrate Events ( 1 )" at bounding box center [229, 195] width 89 height 14
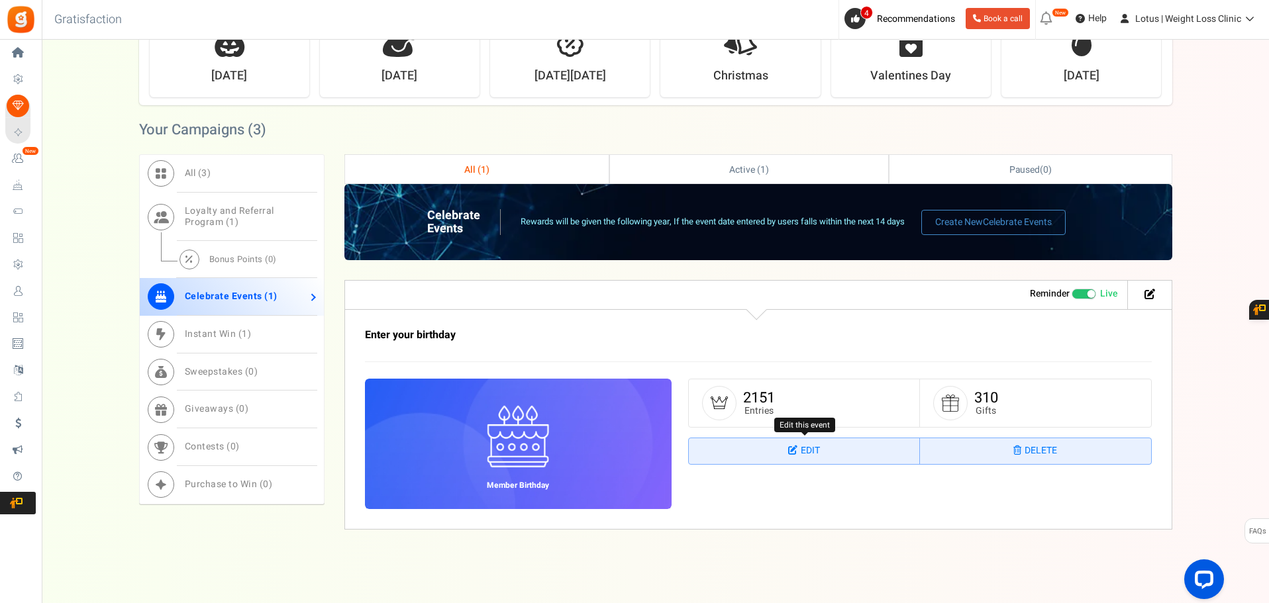
click at [829, 454] on link "Edit" at bounding box center [804, 452] width 231 height 26
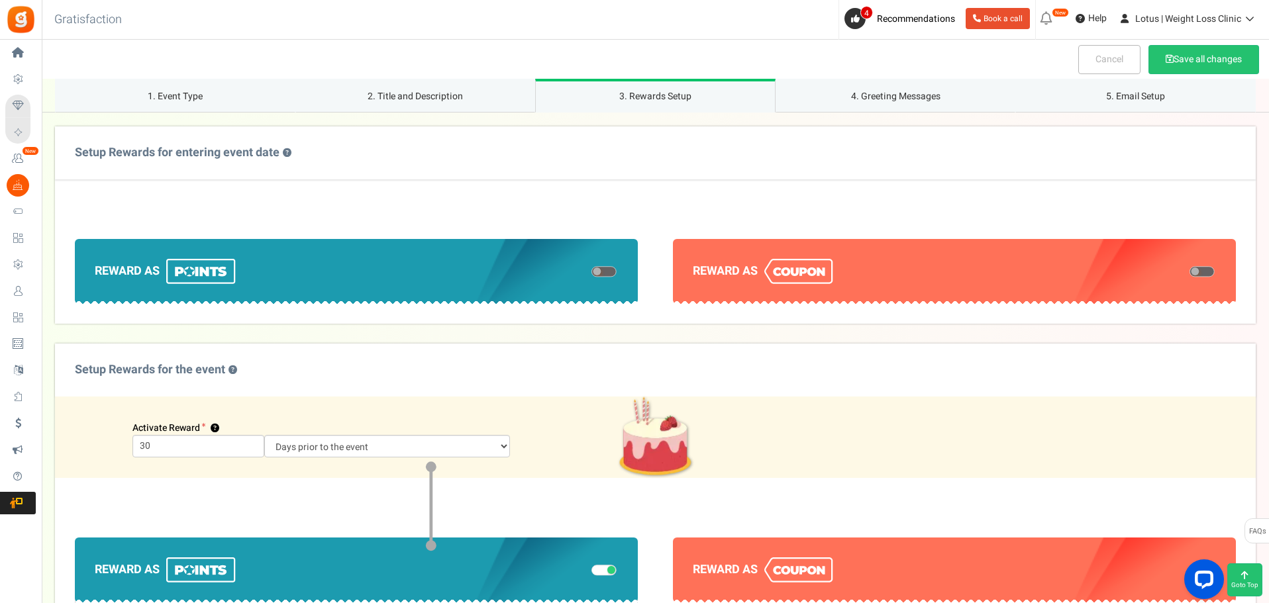
scroll to position [662, 0]
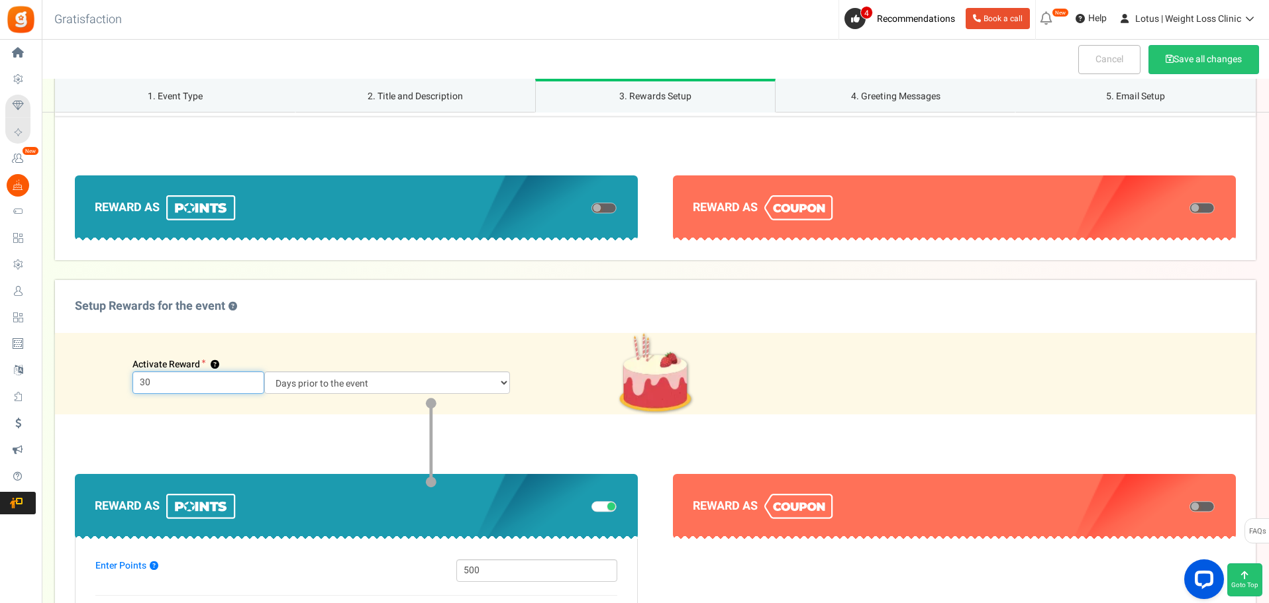
click at [202, 382] on input "30" at bounding box center [198, 383] width 132 height 23
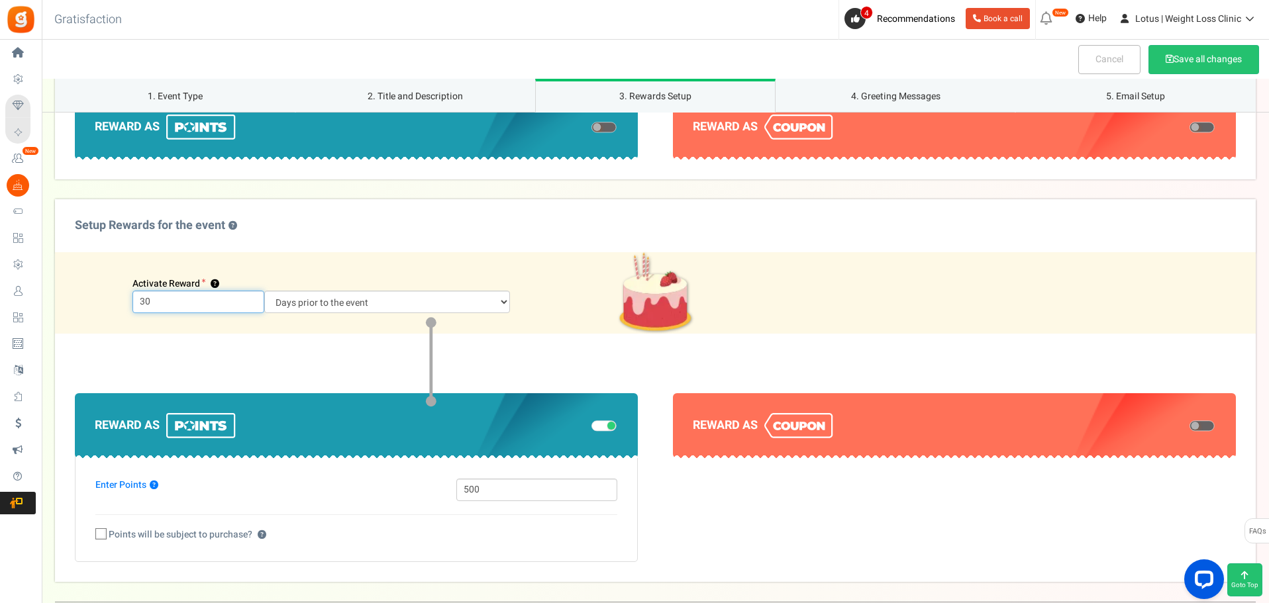
scroll to position [861, 0]
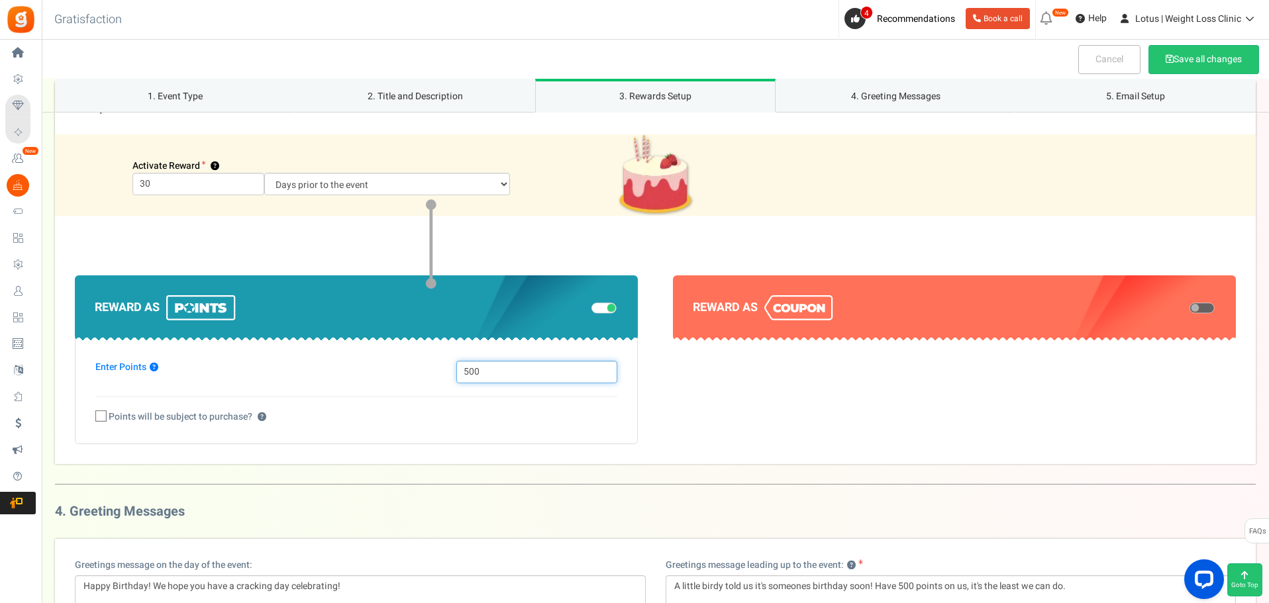
drag, startPoint x: 503, startPoint y: 377, endPoint x: 422, endPoint y: 374, distance: 80.9
click at [403, 384] on div "Enter Points ? 500 Points will be subject to purchase? ?" at bounding box center [356, 389] width 563 height 111
type input "1000"
click at [324, 371] on div "Enter Points ?" at bounding box center [265, 369] width 361 height 17
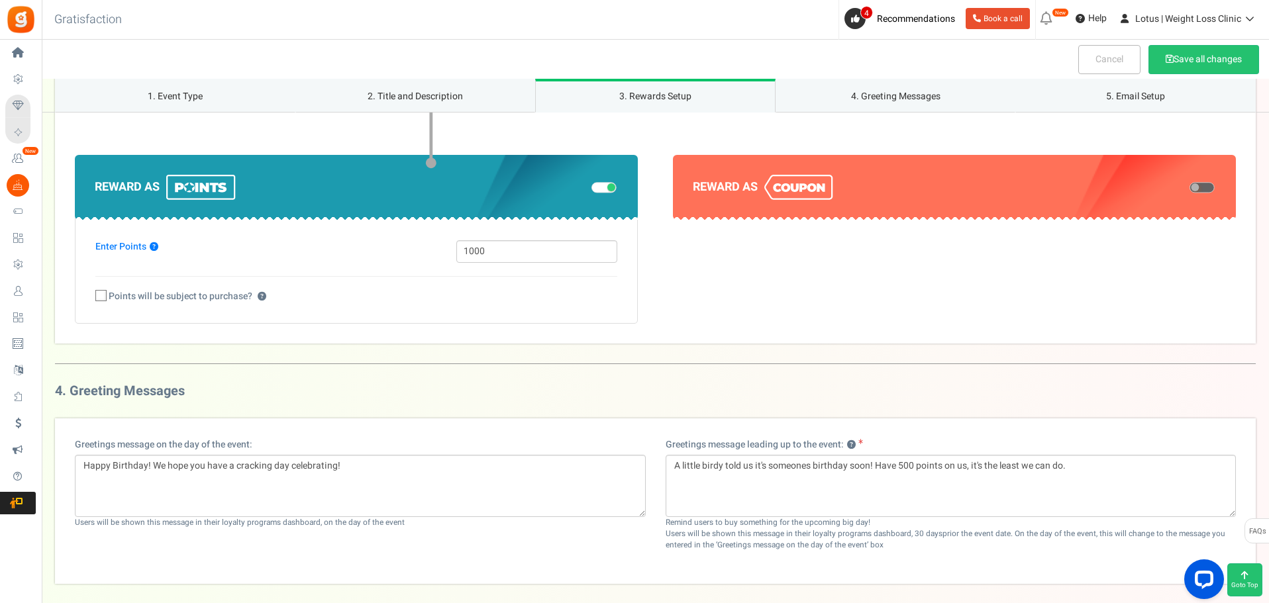
scroll to position [994, 0]
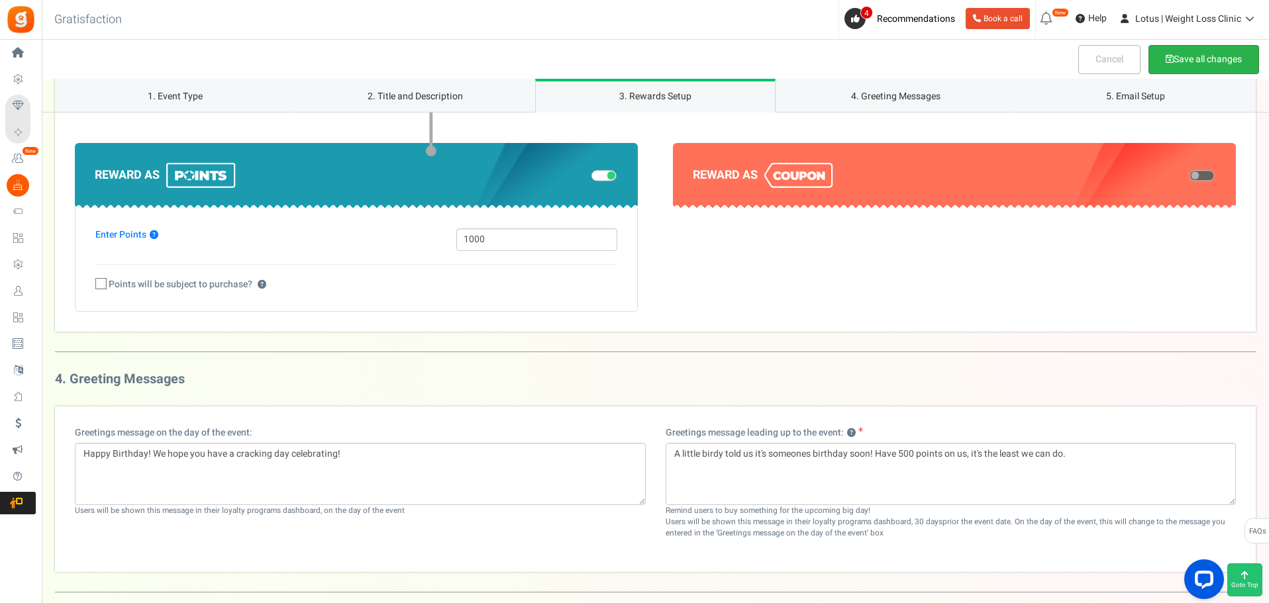
click at [1172, 67] on button "Save all changes" at bounding box center [1204, 59] width 111 height 29
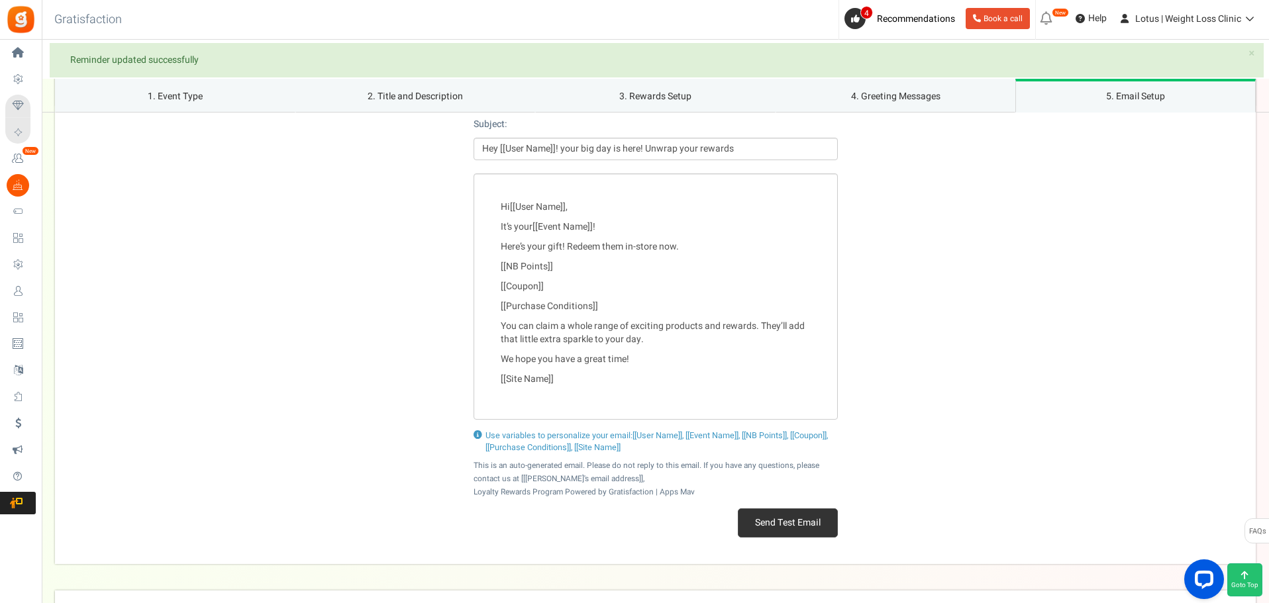
scroll to position [1722, 0]
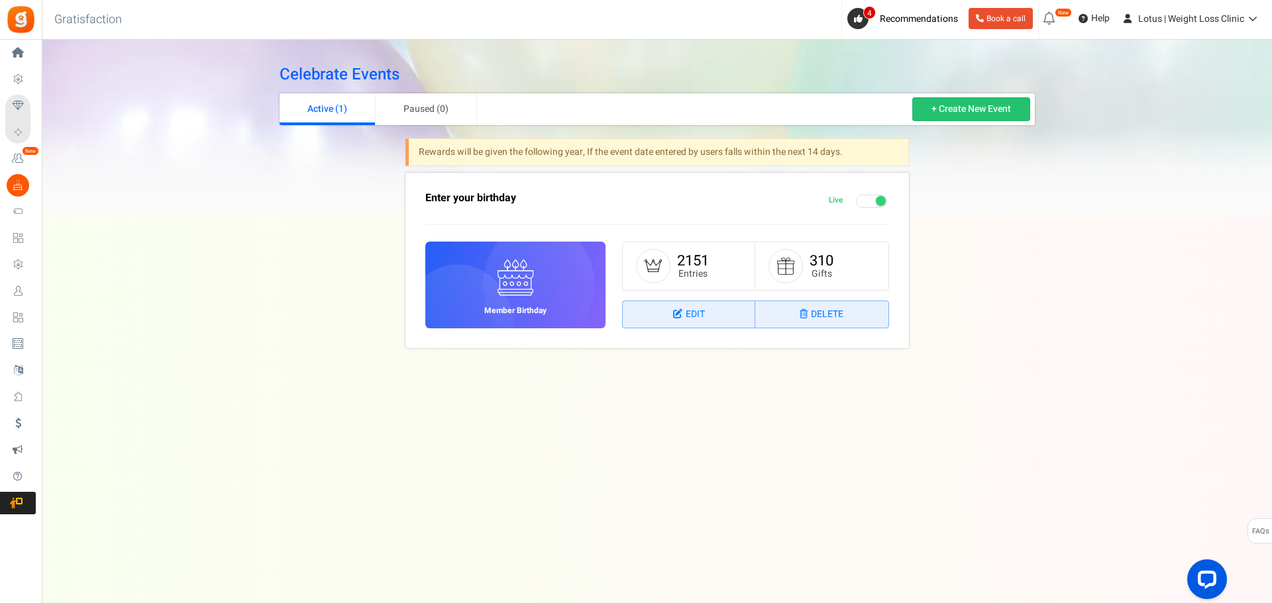
drag, startPoint x: 20, startPoint y: 53, endPoint x: 35, endPoint y: 52, distance: 15.3
click at [20, 53] on icon at bounding box center [18, 53] width 23 height 23
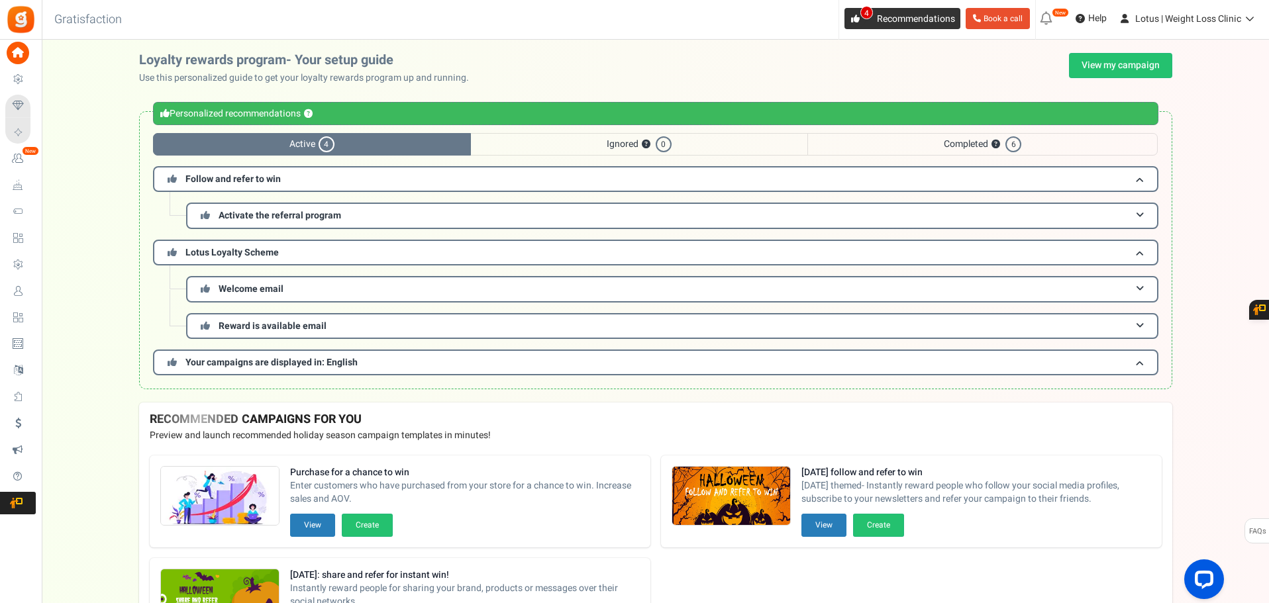
click at [845, 16] on span "4" at bounding box center [855, 18] width 21 height 21
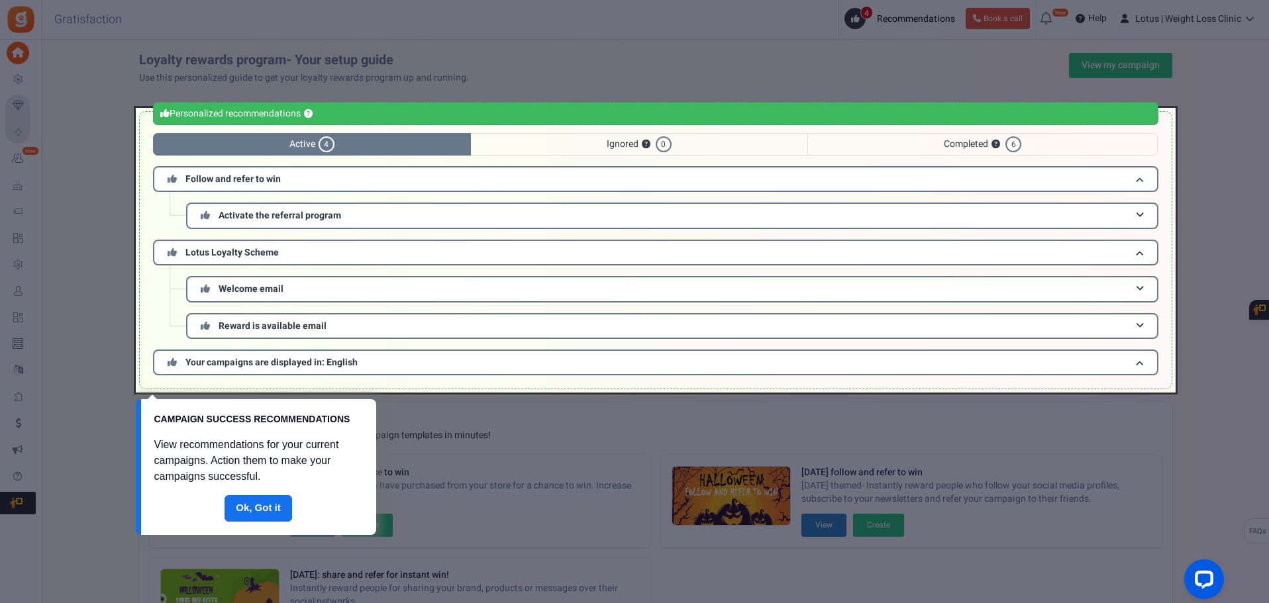
click at [257, 505] on link "Done" at bounding box center [259, 508] width 68 height 26
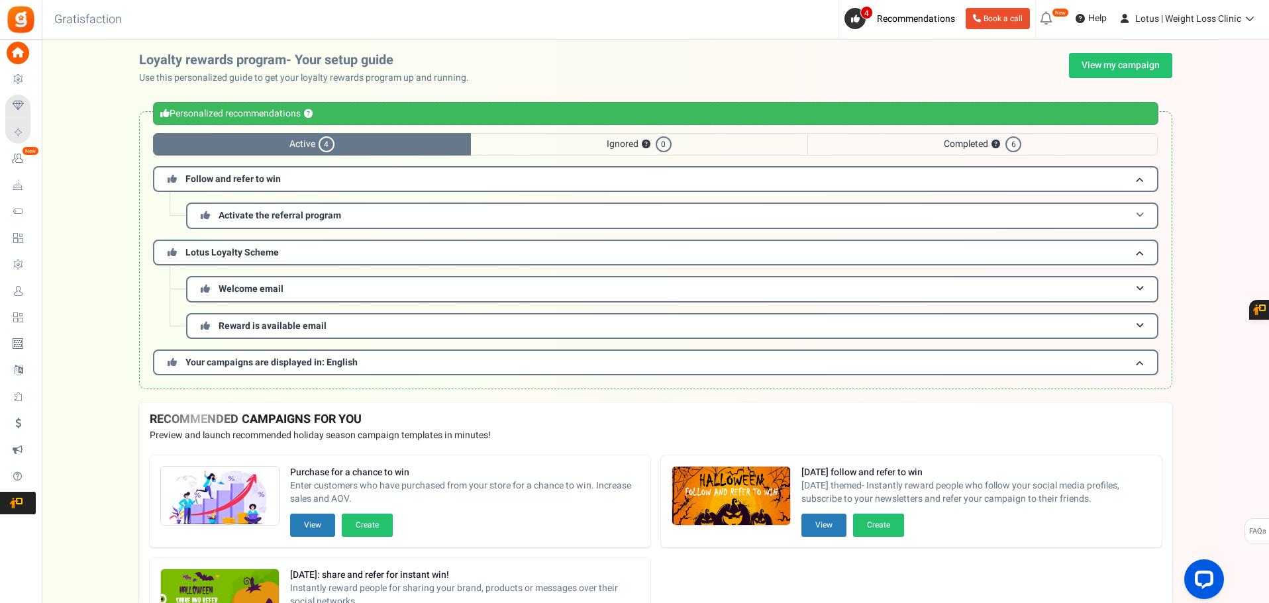
drag, startPoint x: 1149, startPoint y: 201, endPoint x: 1150, endPoint y: 209, distance: 8.0
click at [1149, 204] on div "Follow and refer to win Activate the referral program The referral program is o…" at bounding box center [656, 197] width 1006 height 63
click at [1144, 219] on h3 "Activate the referral program" at bounding box center [672, 216] width 972 height 26
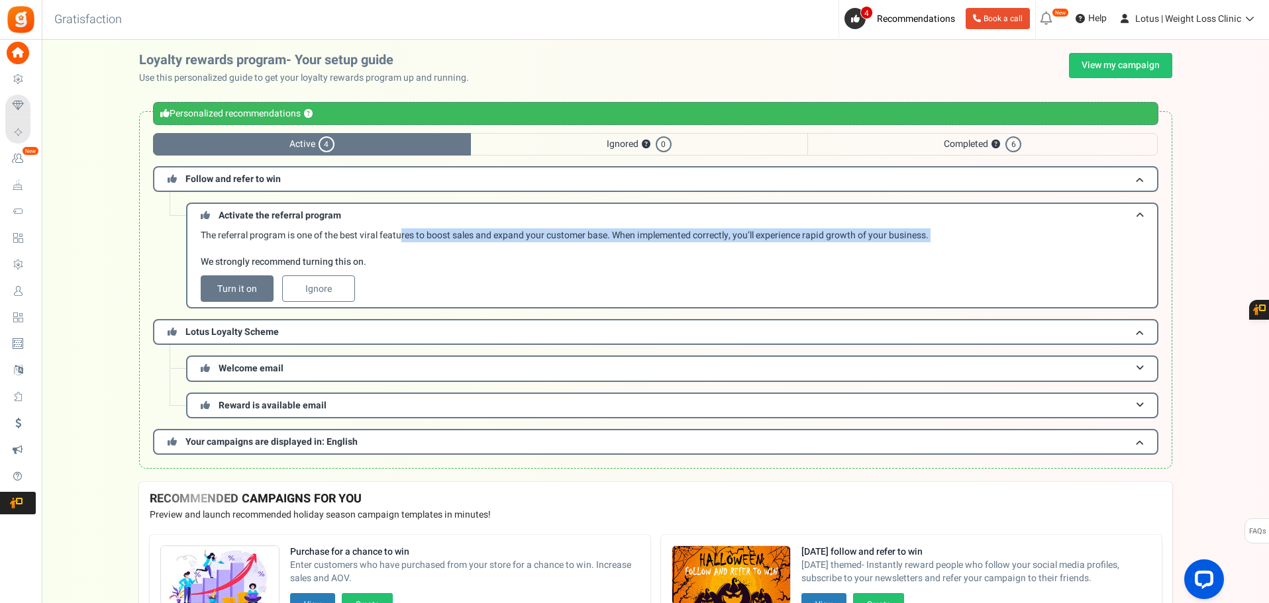
drag, startPoint x: 403, startPoint y: 237, endPoint x: 1080, endPoint y: 250, distance: 676.4
click at [1068, 250] on p "The referral program is one of the best viral features to boost sales and expan…" at bounding box center [676, 249] width 950 height 40
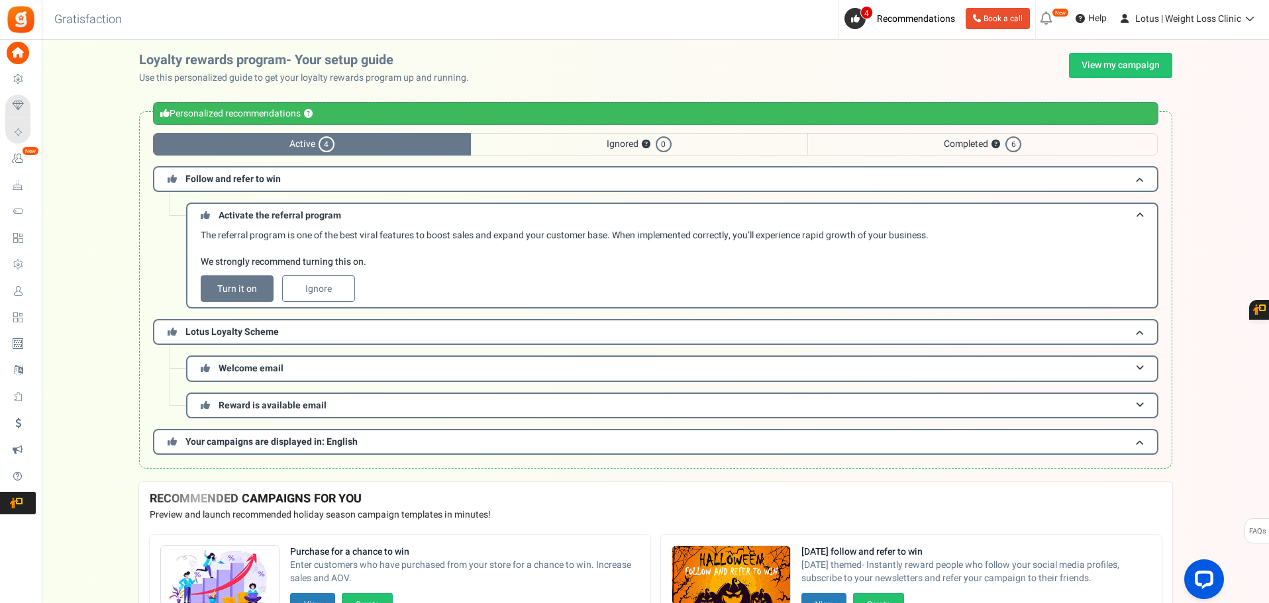
click at [1213, 269] on div "Loyalty rewards program- Your setup guide Use this personalized guide to get yo…" at bounding box center [655, 267] width 1227 height 429
click at [1142, 368] on span at bounding box center [1140, 369] width 8 height 10
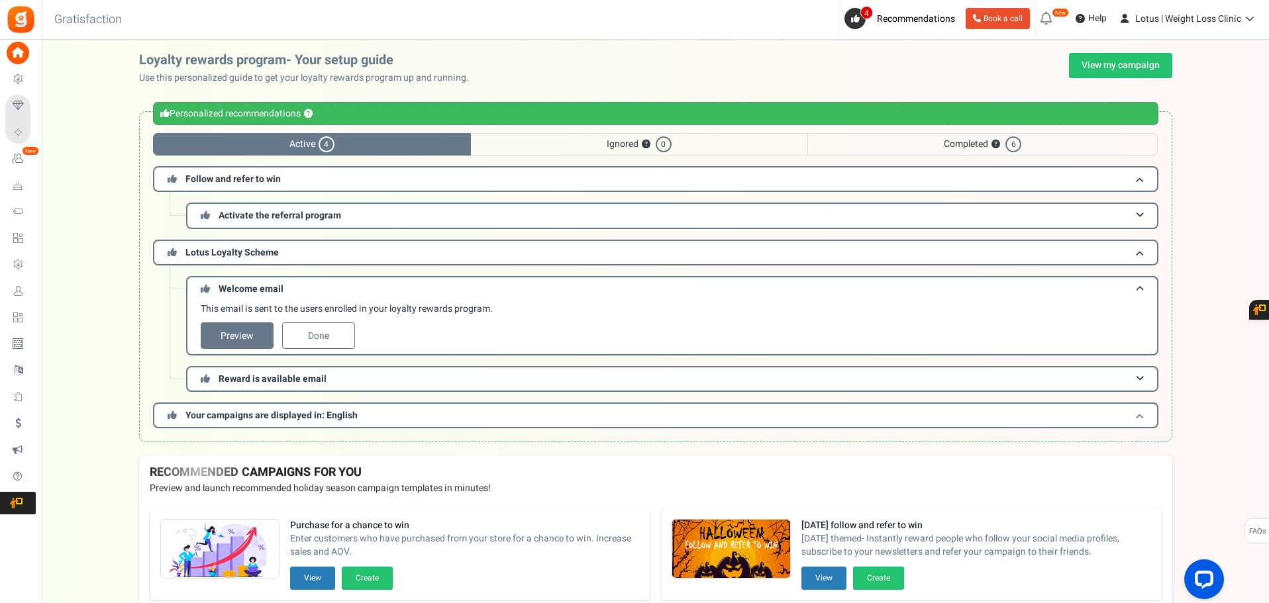
click at [1136, 413] on span at bounding box center [1140, 416] width 8 height 10
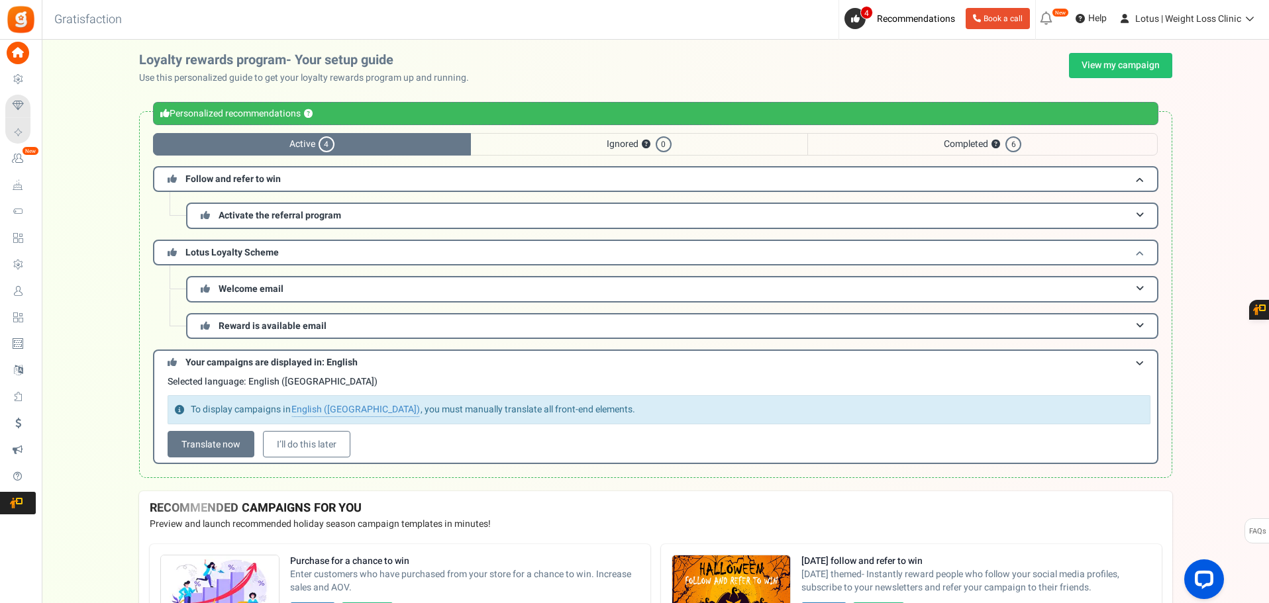
click at [243, 243] on h3 "Lotus Loyalty Scheme" at bounding box center [656, 253] width 1006 height 26
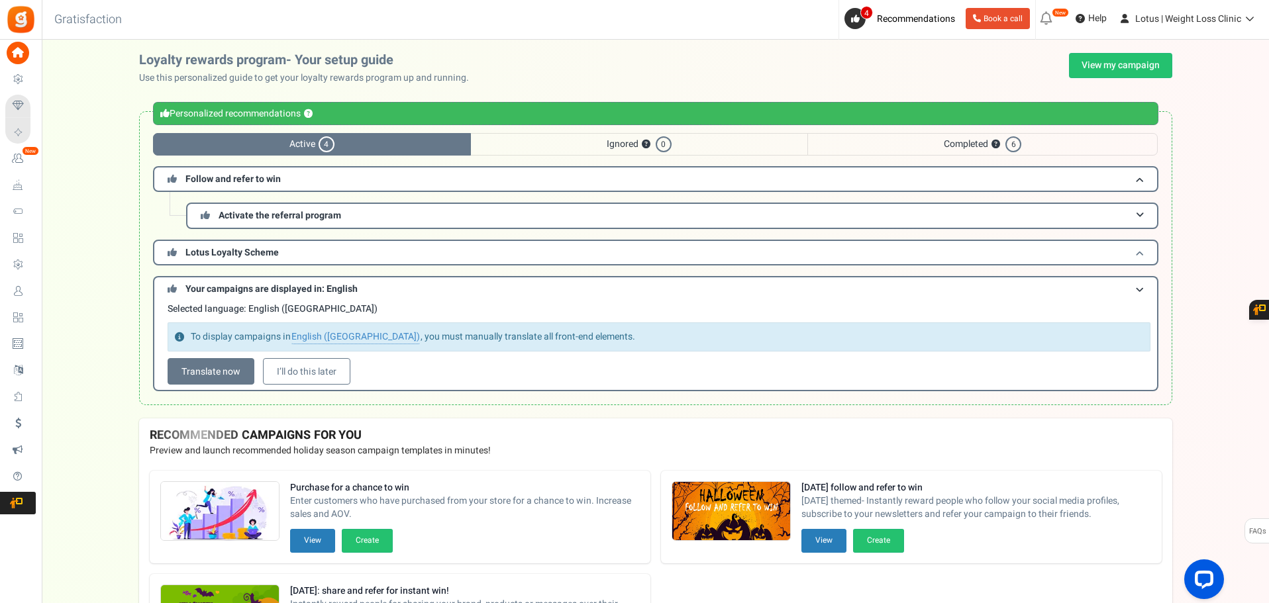
click at [223, 250] on span "Lotus Loyalty Scheme" at bounding box center [231, 253] width 93 height 14
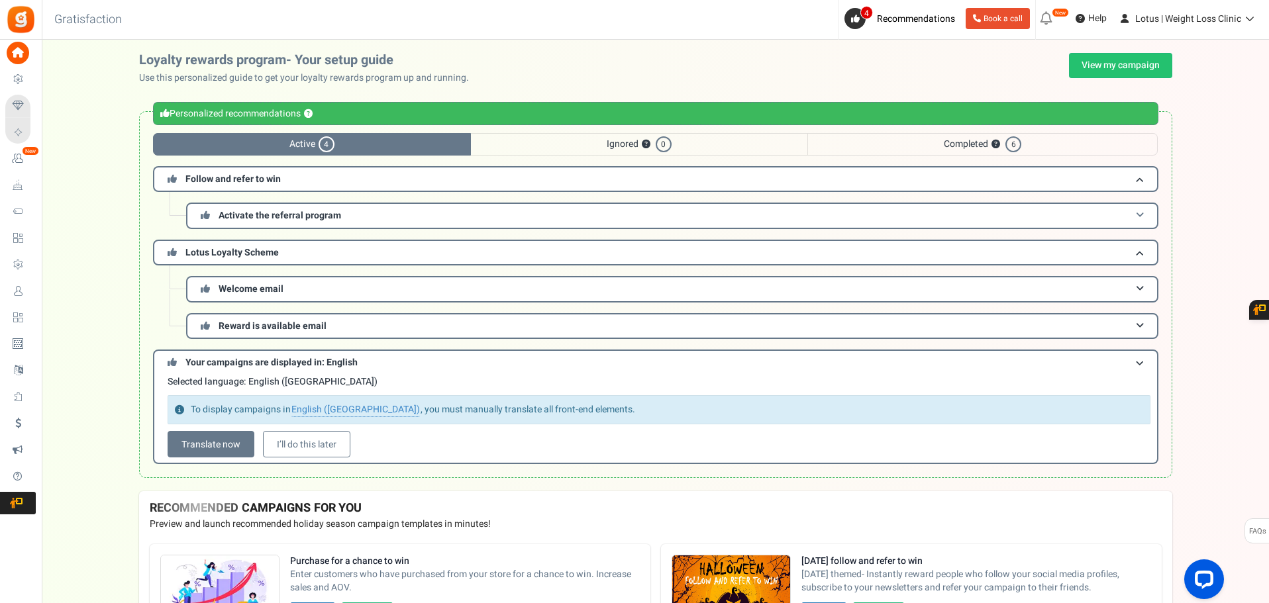
click at [233, 215] on span "Activate the referral program" at bounding box center [280, 216] width 123 height 14
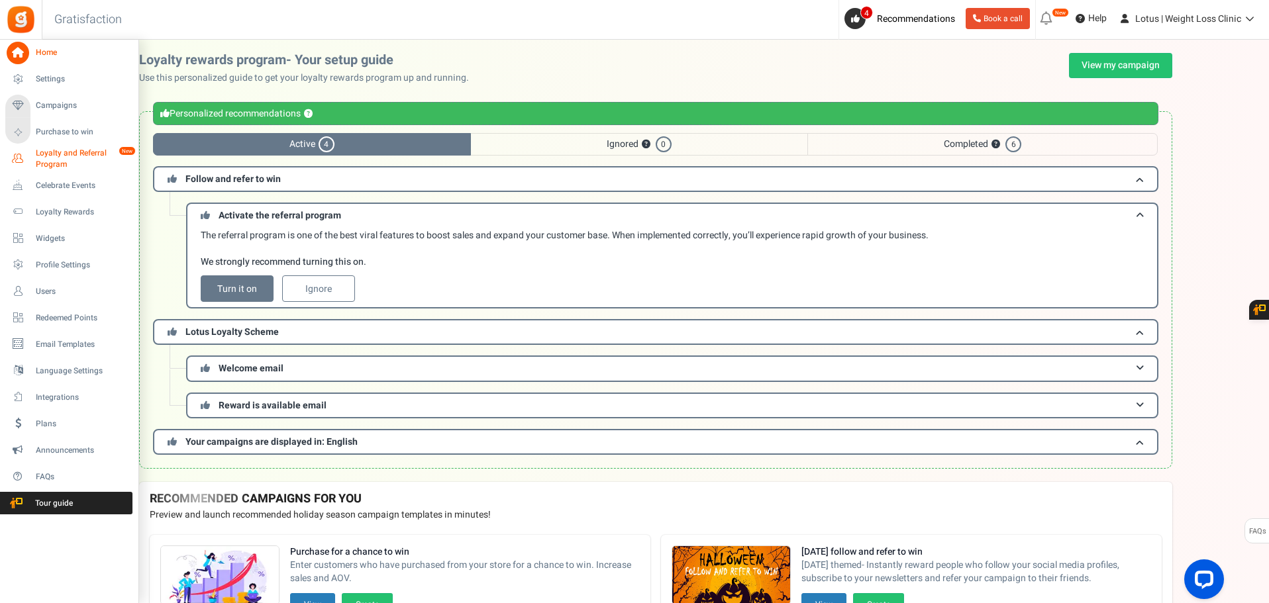
click at [106, 154] on span "Loyalty and Referral Program" at bounding box center [84, 159] width 97 height 23
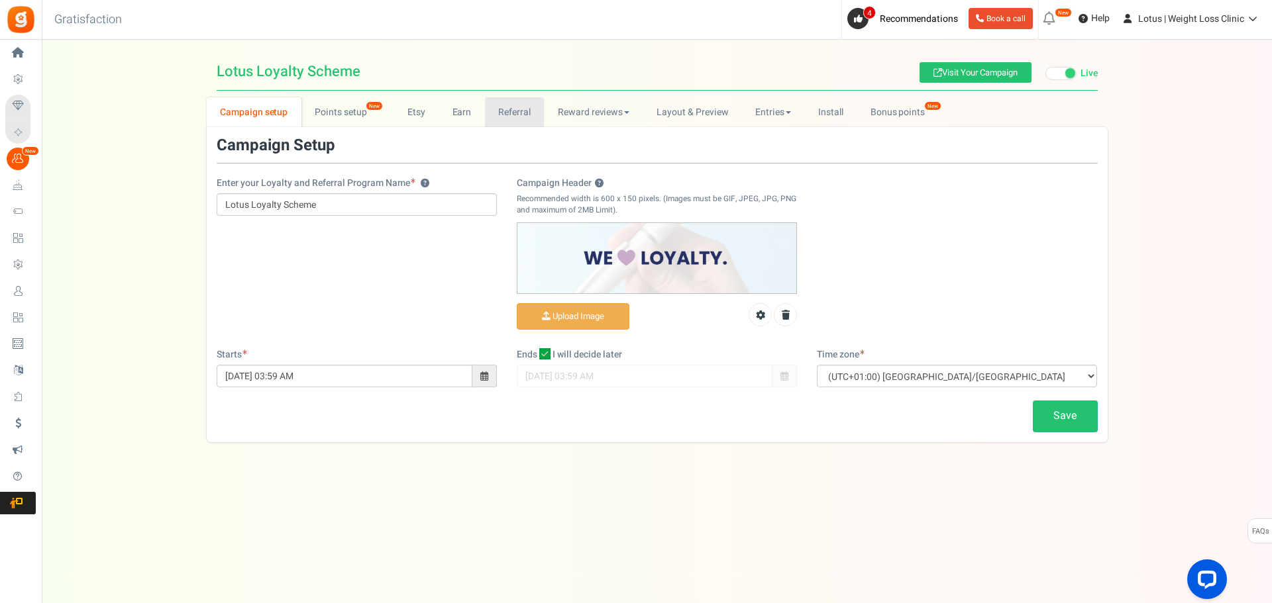
click at [509, 112] on link "Referral" at bounding box center [515, 112] width 60 height 30
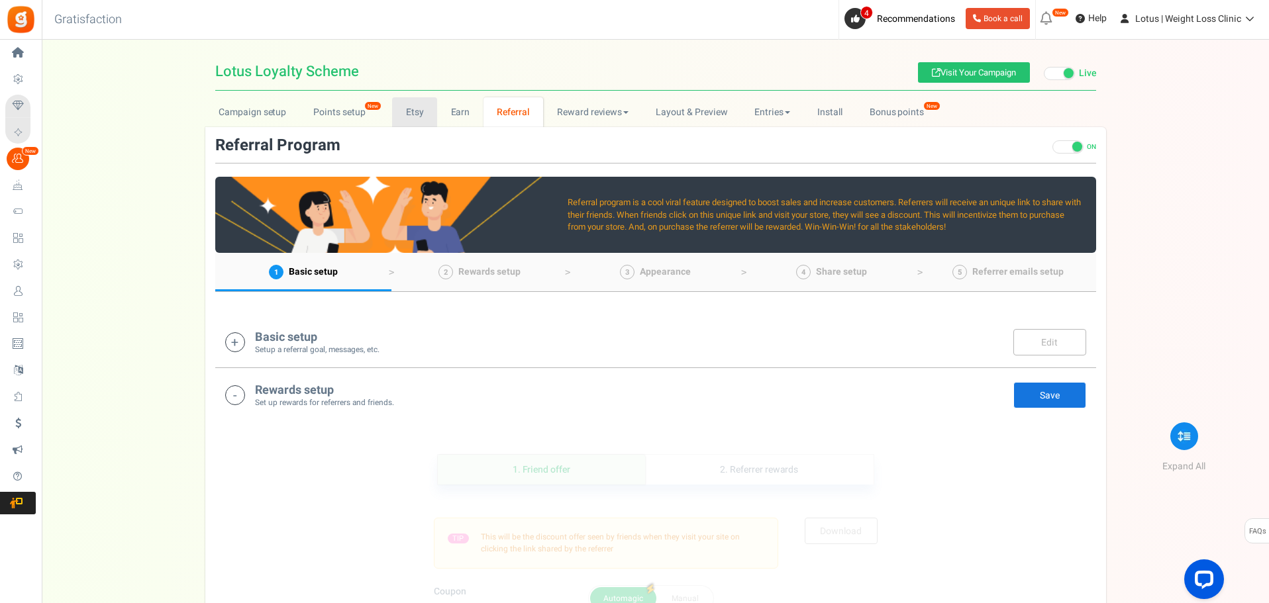
click at [410, 114] on link "Etsy" at bounding box center [414, 112] width 45 height 30
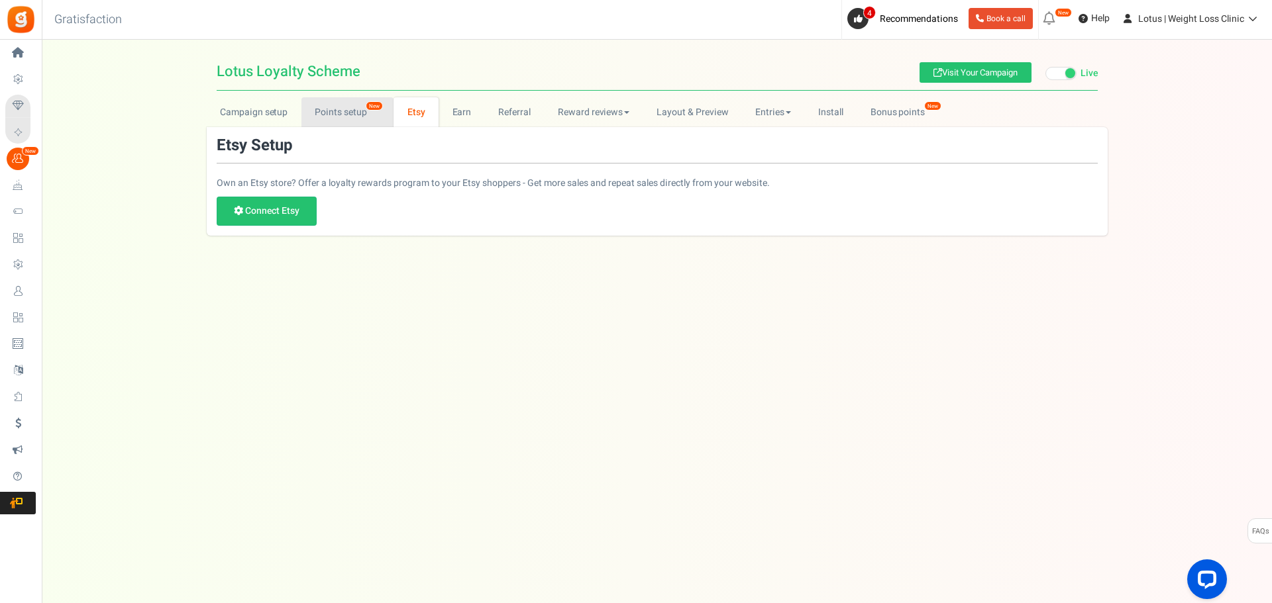
click at [341, 114] on link "Points setup New" at bounding box center [347, 112] width 92 height 30
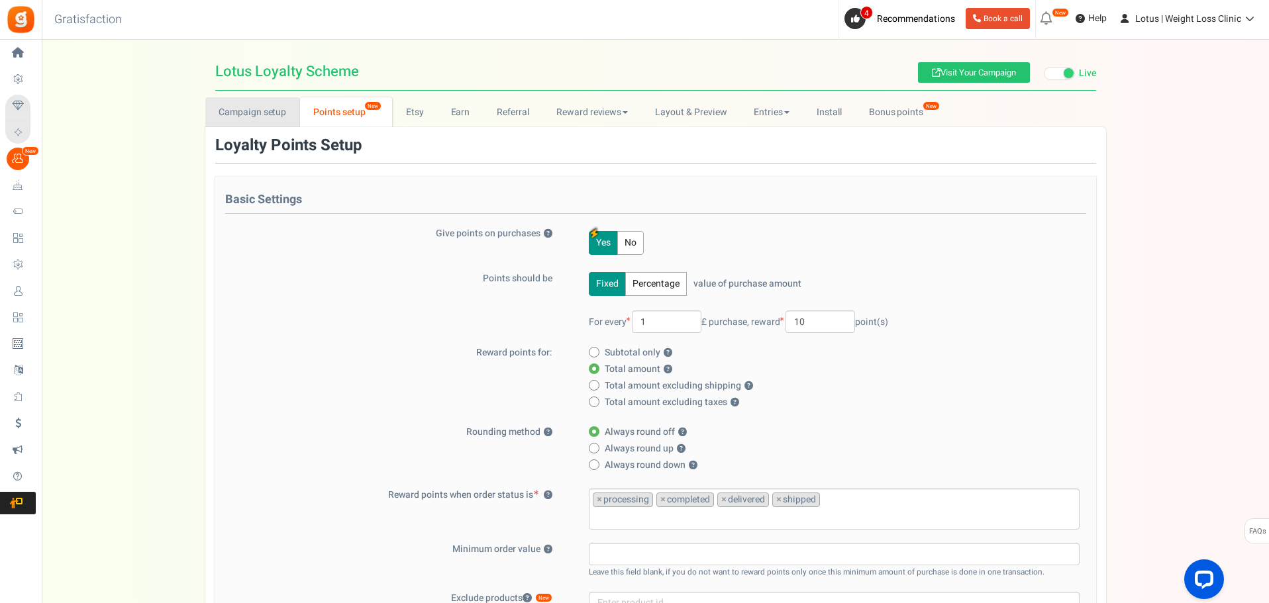
click at [267, 111] on link "Campaign setup" at bounding box center [252, 112] width 95 height 30
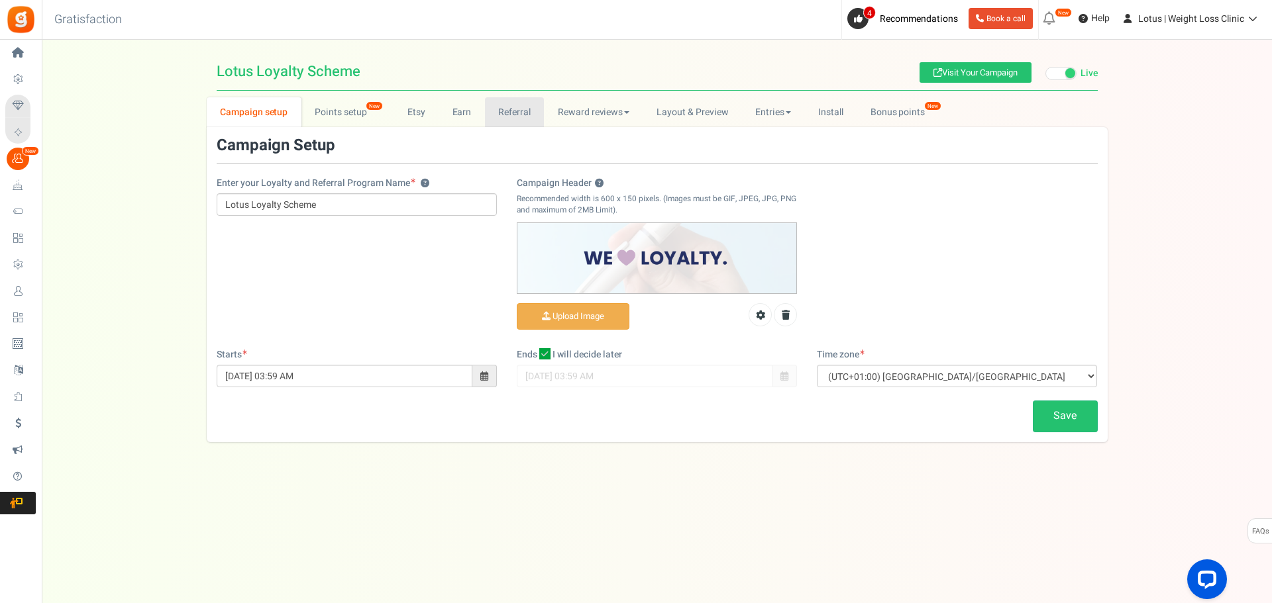
click at [499, 112] on link "Referral" at bounding box center [515, 112] width 60 height 30
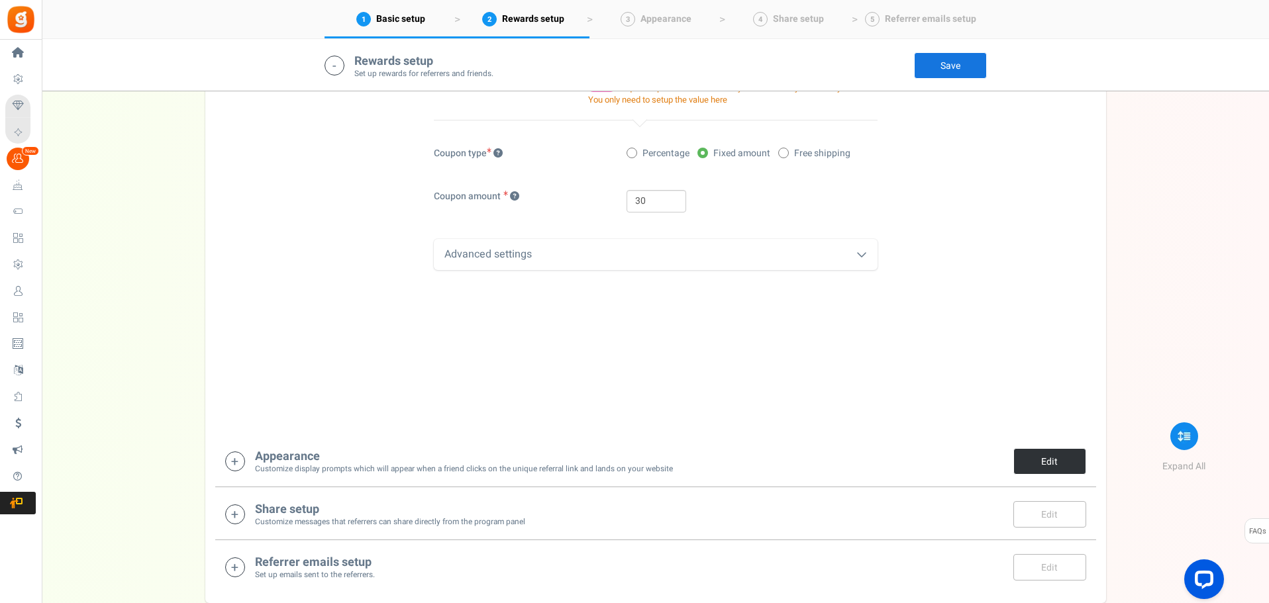
scroll to position [617, 0]
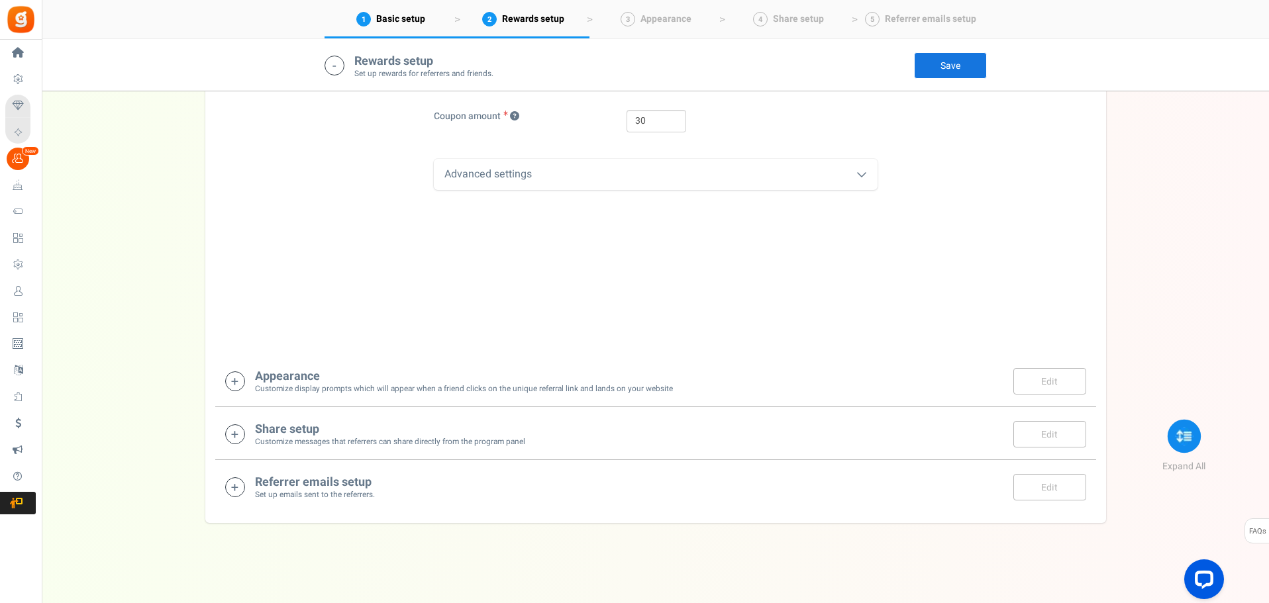
click at [1178, 441] on icon at bounding box center [1184, 435] width 33 height 33
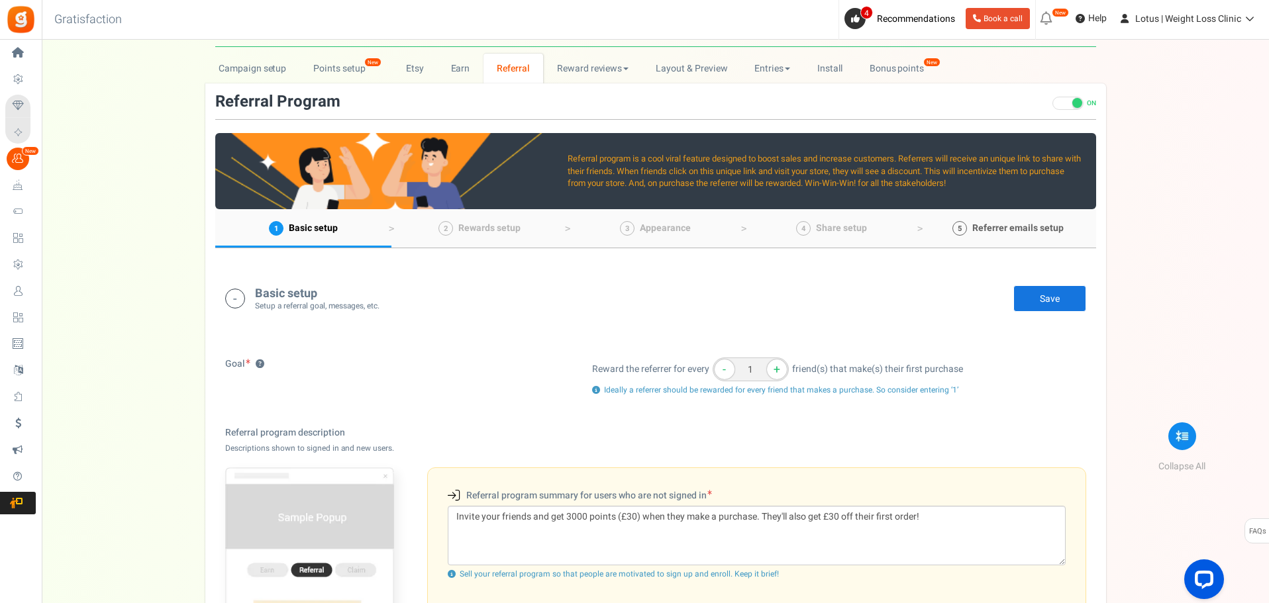
scroll to position [0, 0]
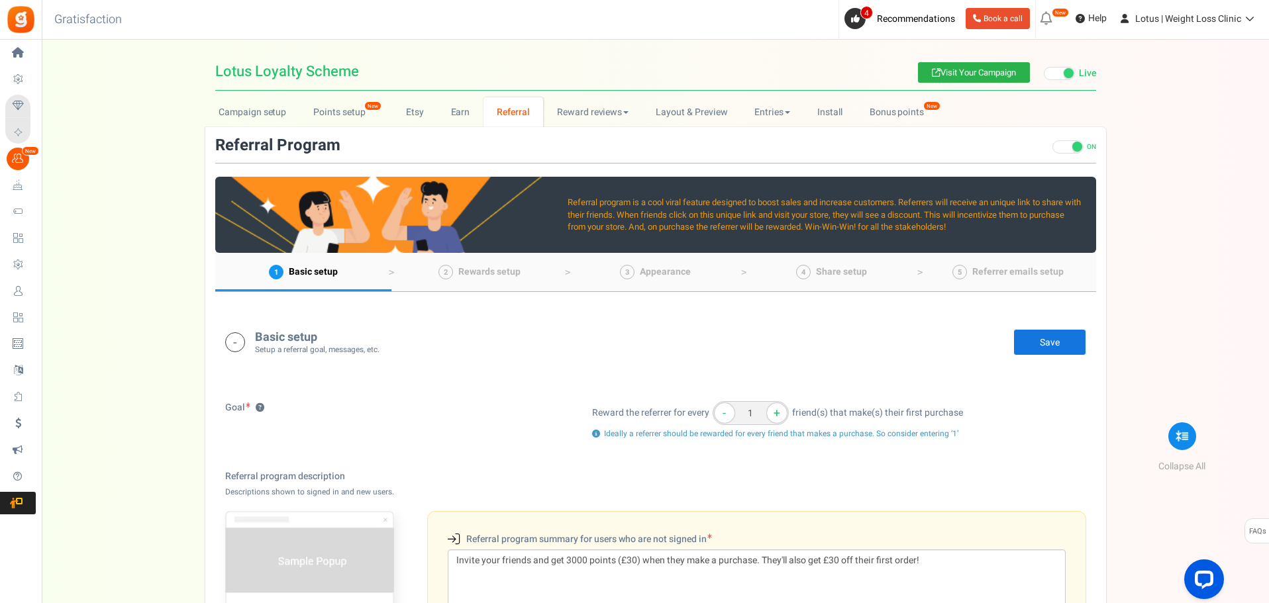
click at [982, 73] on link "Visit Your Campaign" at bounding box center [974, 72] width 112 height 21
